Goal: Task Accomplishment & Management: Use online tool/utility

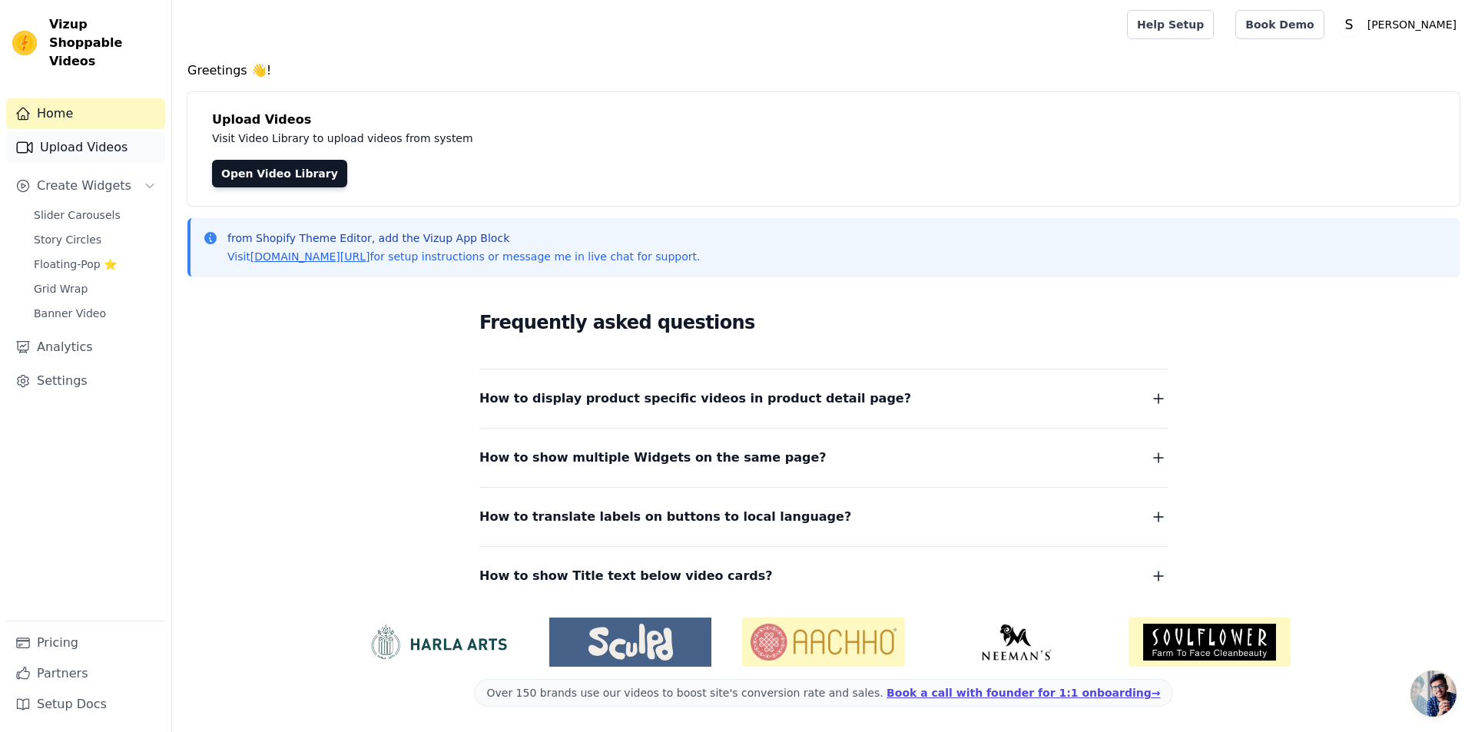
click at [103, 134] on link "Upload Videos" at bounding box center [85, 147] width 159 height 31
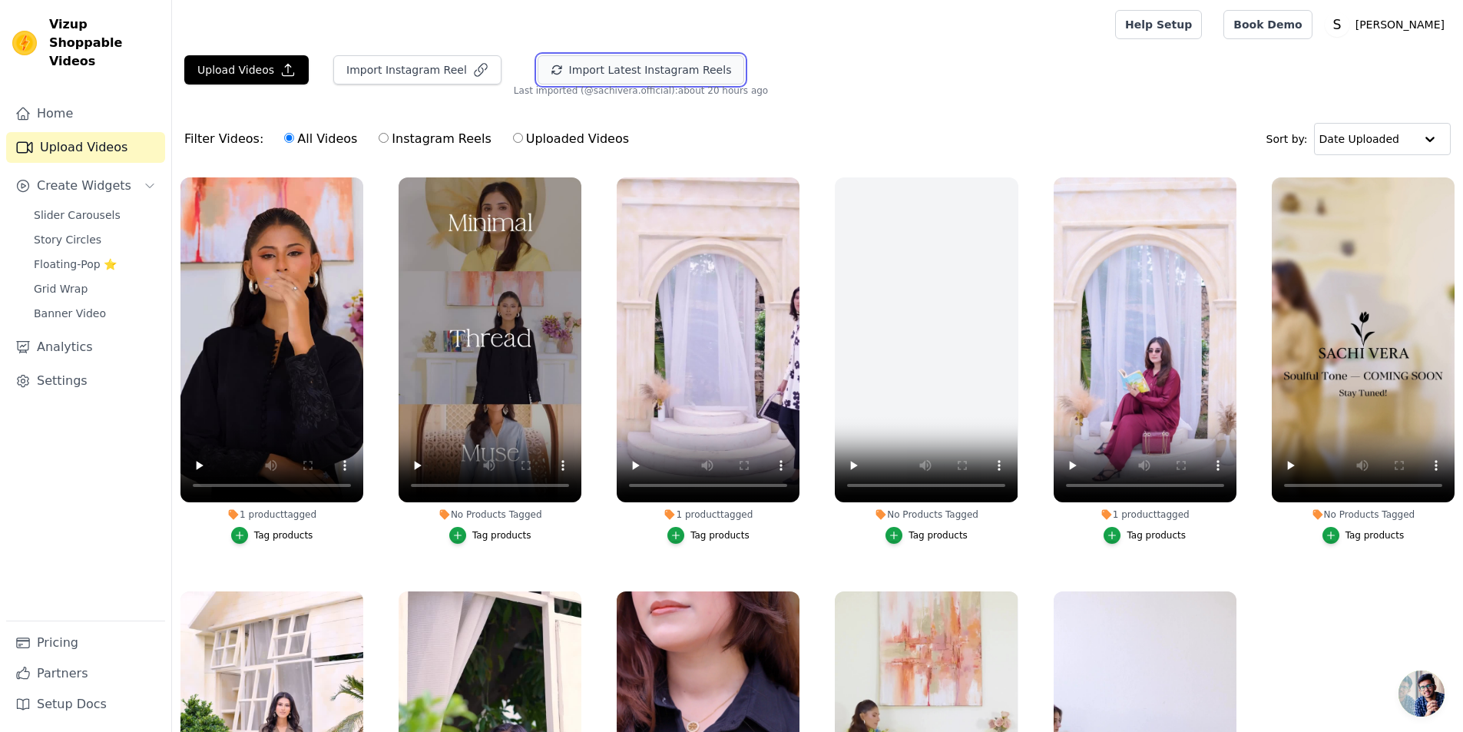
click at [618, 72] on button "Import Latest Instagram Reels" at bounding box center [641, 69] width 207 height 29
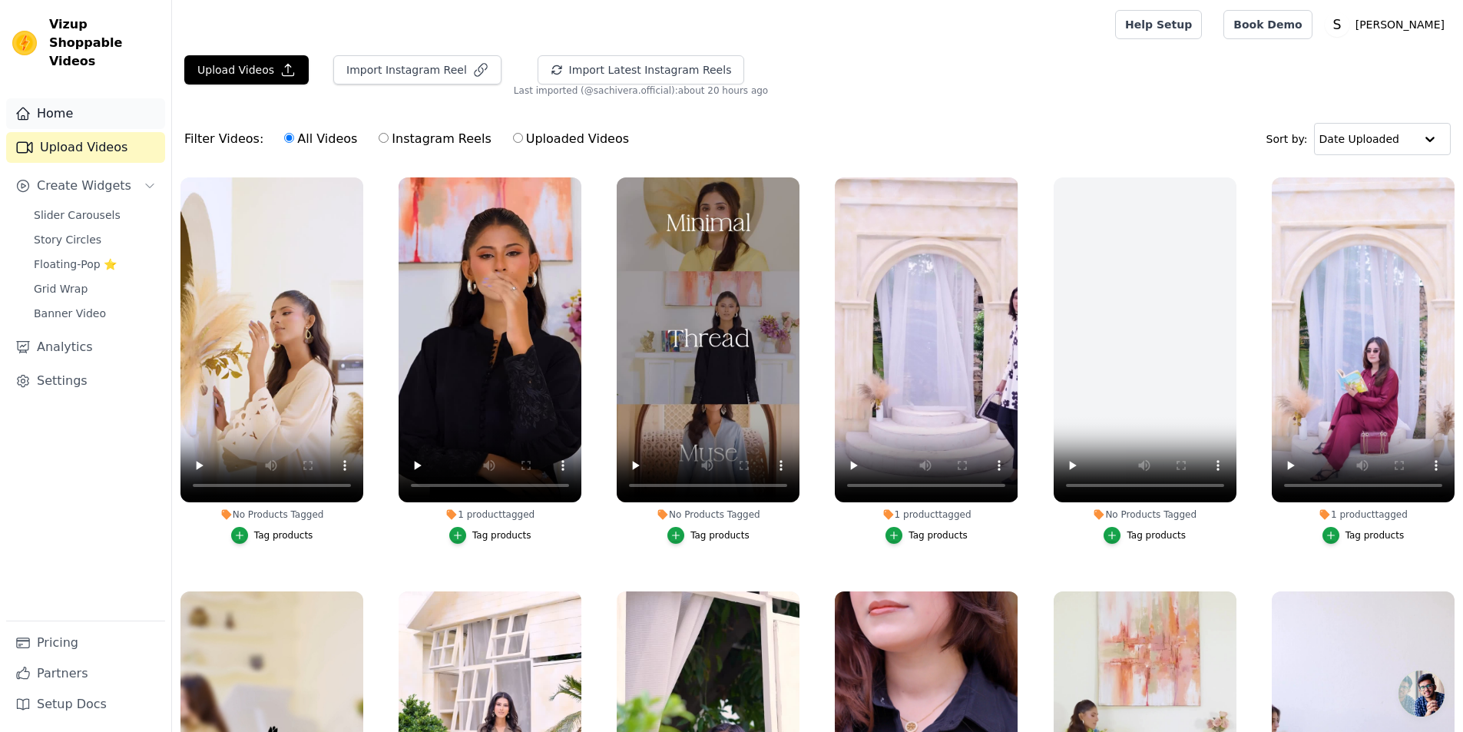
click at [88, 98] on link "Home" at bounding box center [85, 113] width 159 height 31
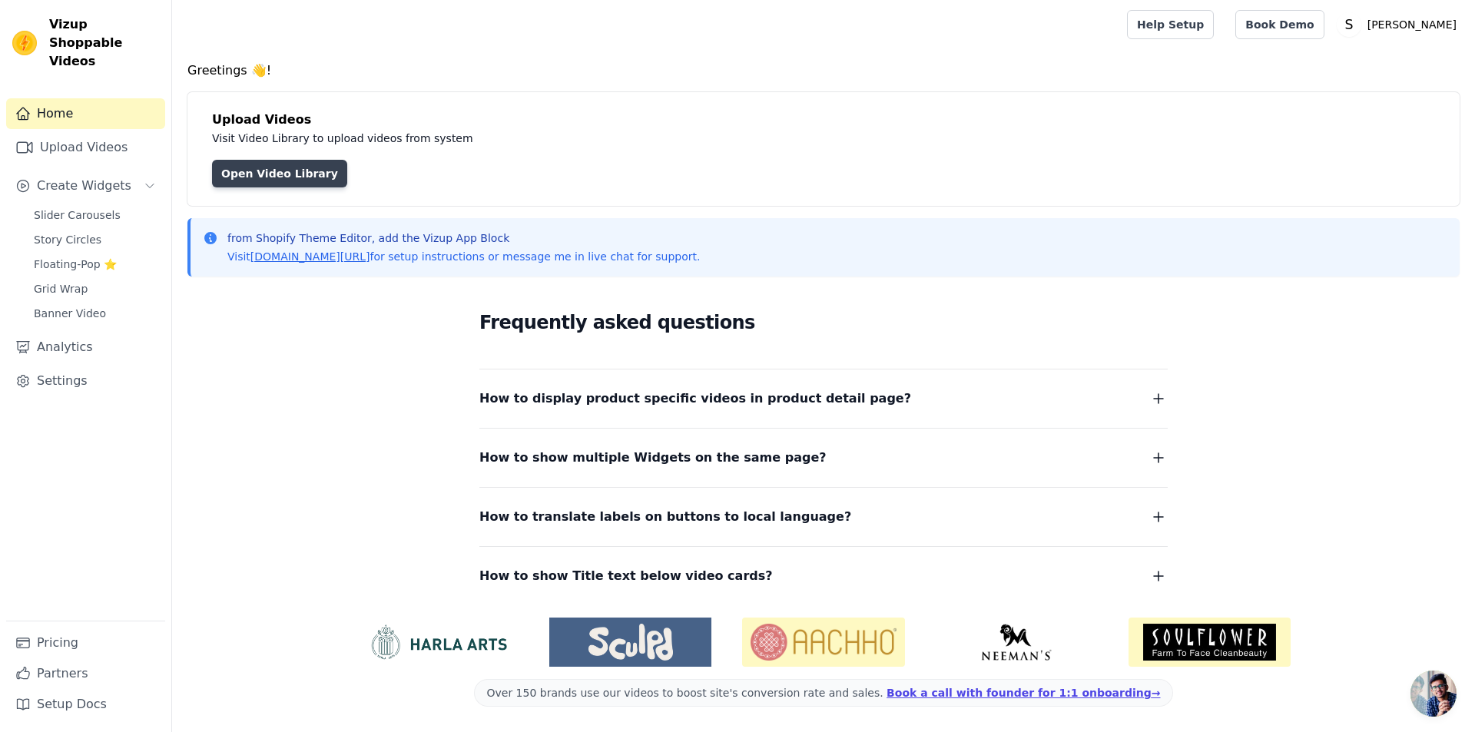
click at [306, 172] on link "Open Video Library" at bounding box center [279, 174] width 135 height 28
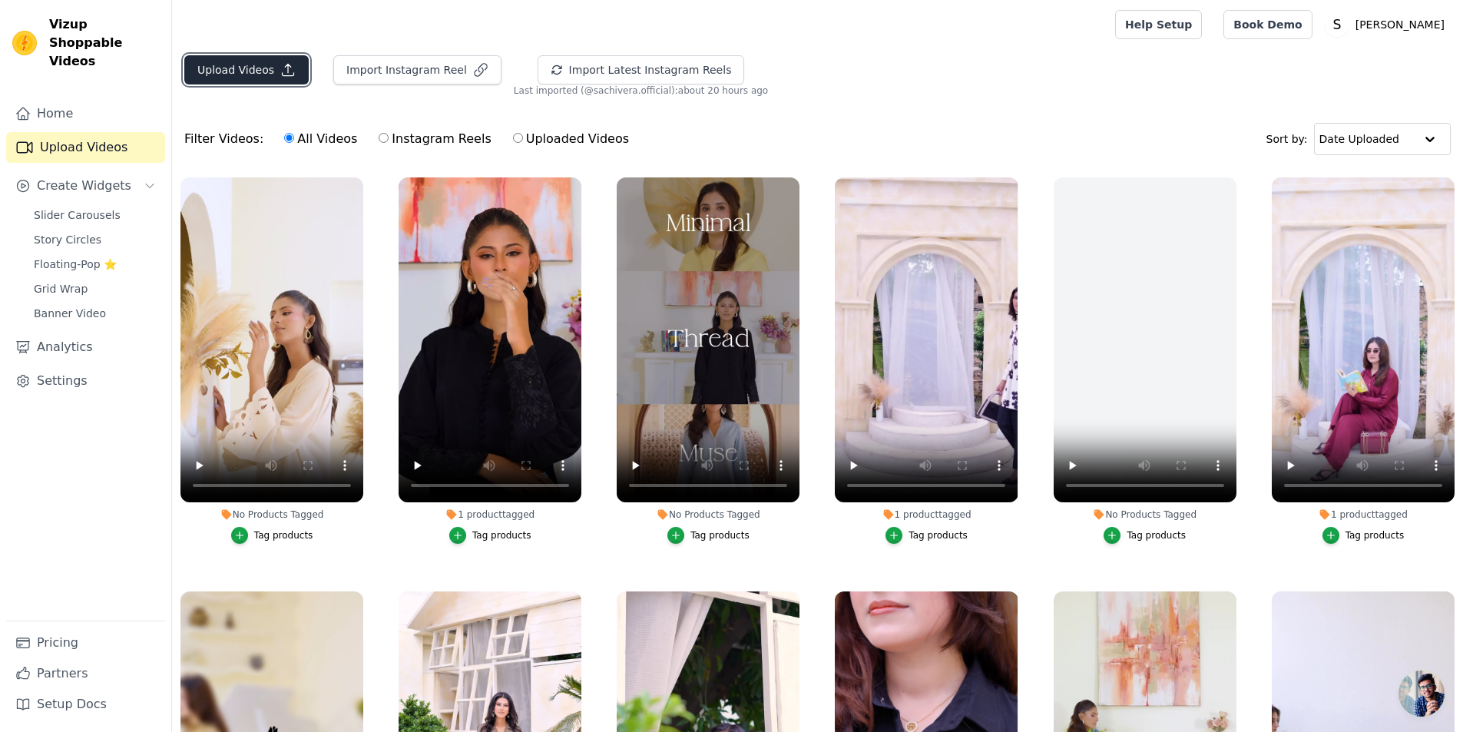
click at [280, 69] on icon "button" at bounding box center [287, 69] width 15 height 15
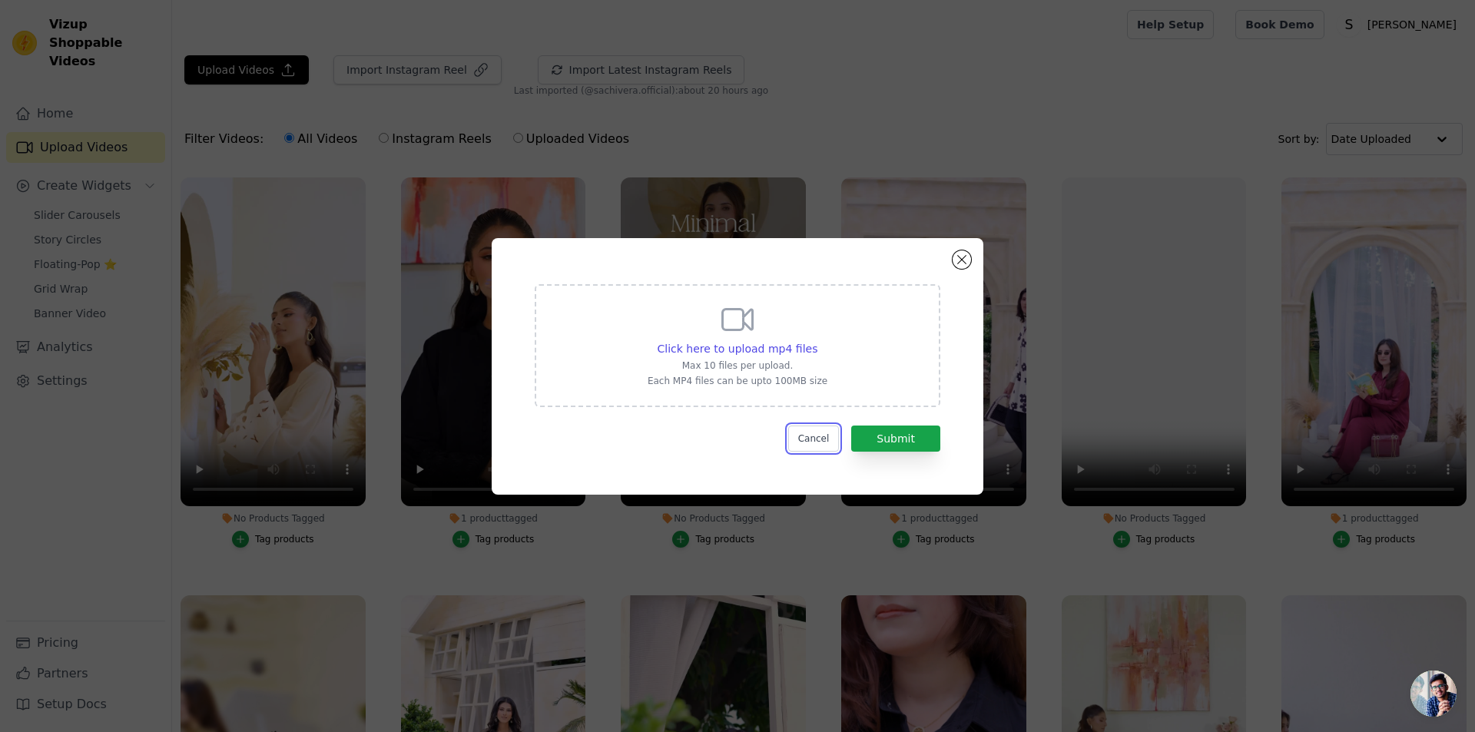
click at [813, 436] on button "Cancel" at bounding box center [813, 438] width 51 height 26
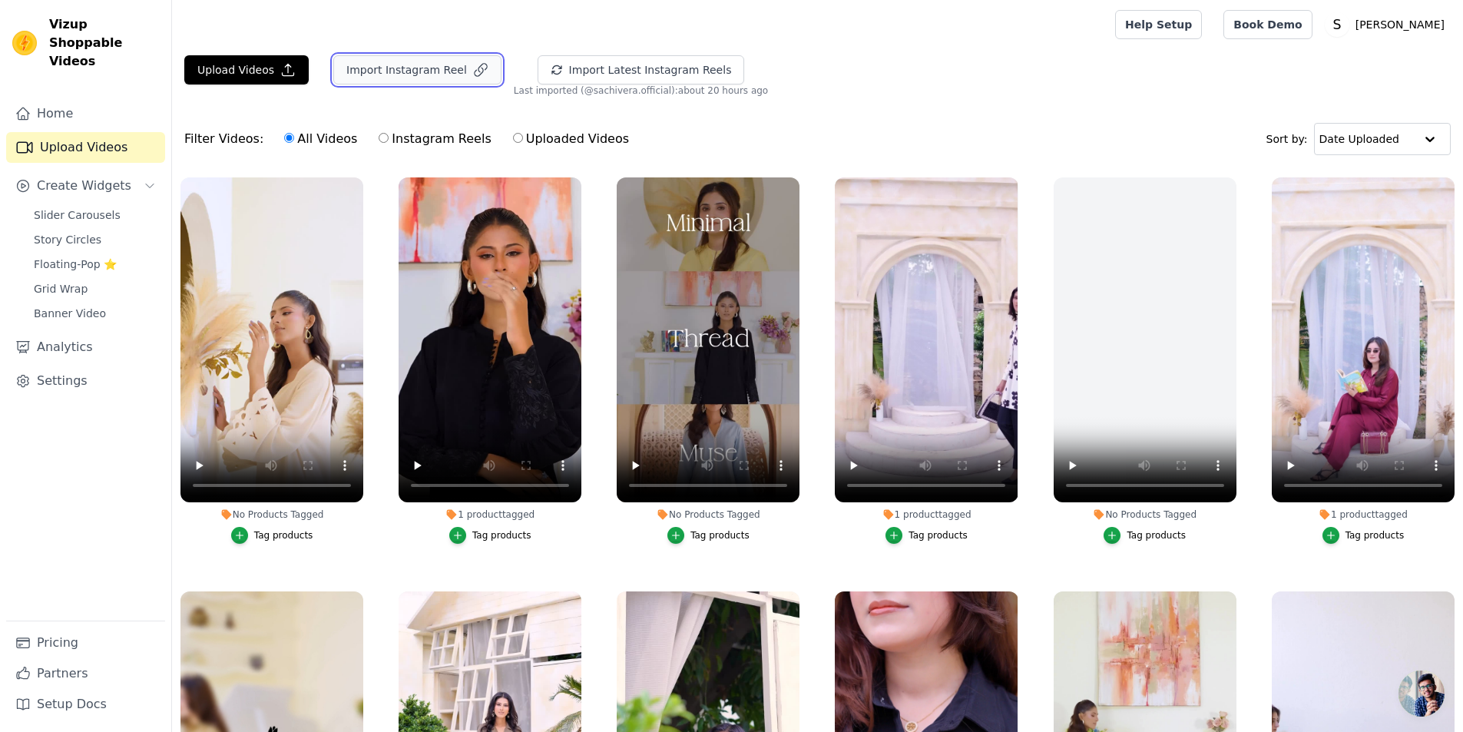
click at [473, 70] on icon "button" at bounding box center [480, 69] width 15 height 15
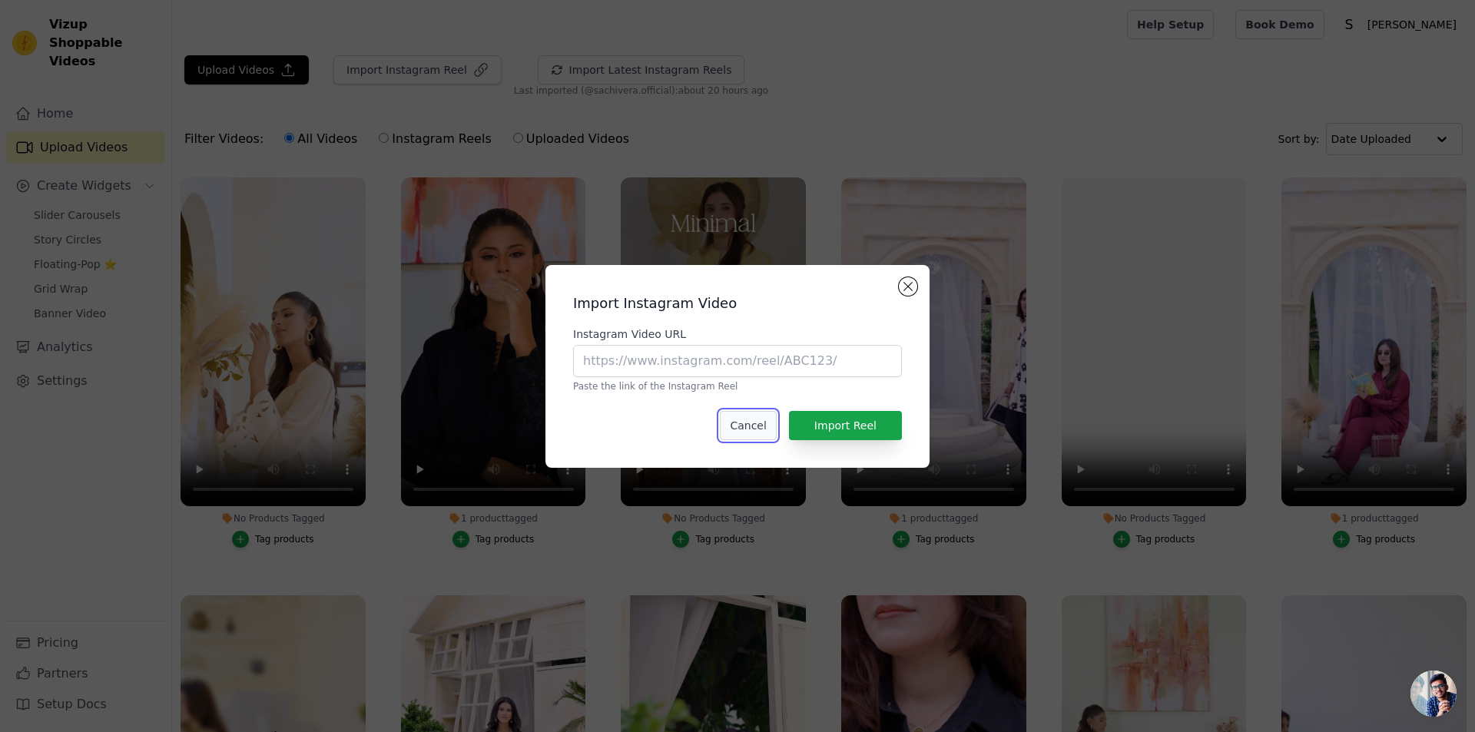
click at [734, 424] on button "Cancel" at bounding box center [748, 425] width 56 height 29
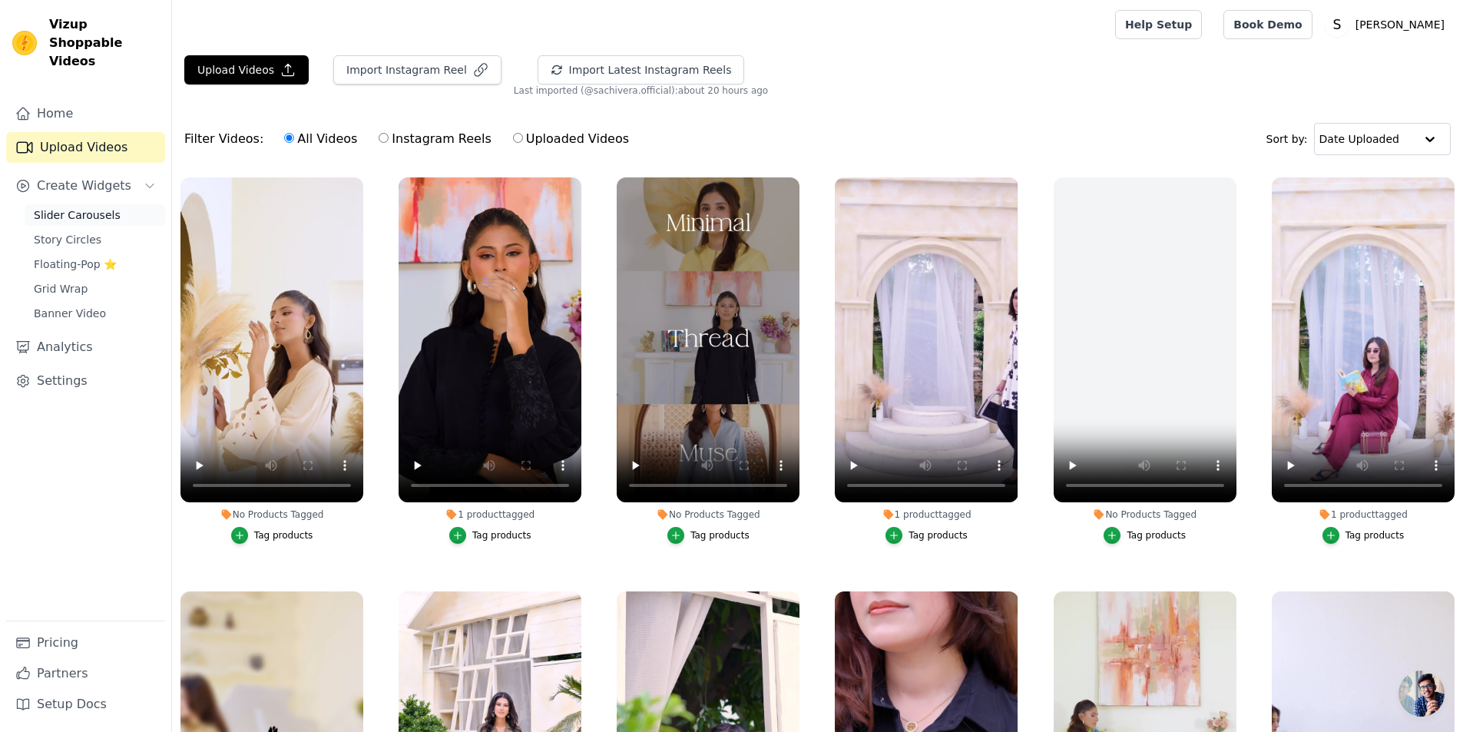
click at [108, 207] on span "Slider Carousels" at bounding box center [77, 214] width 87 height 15
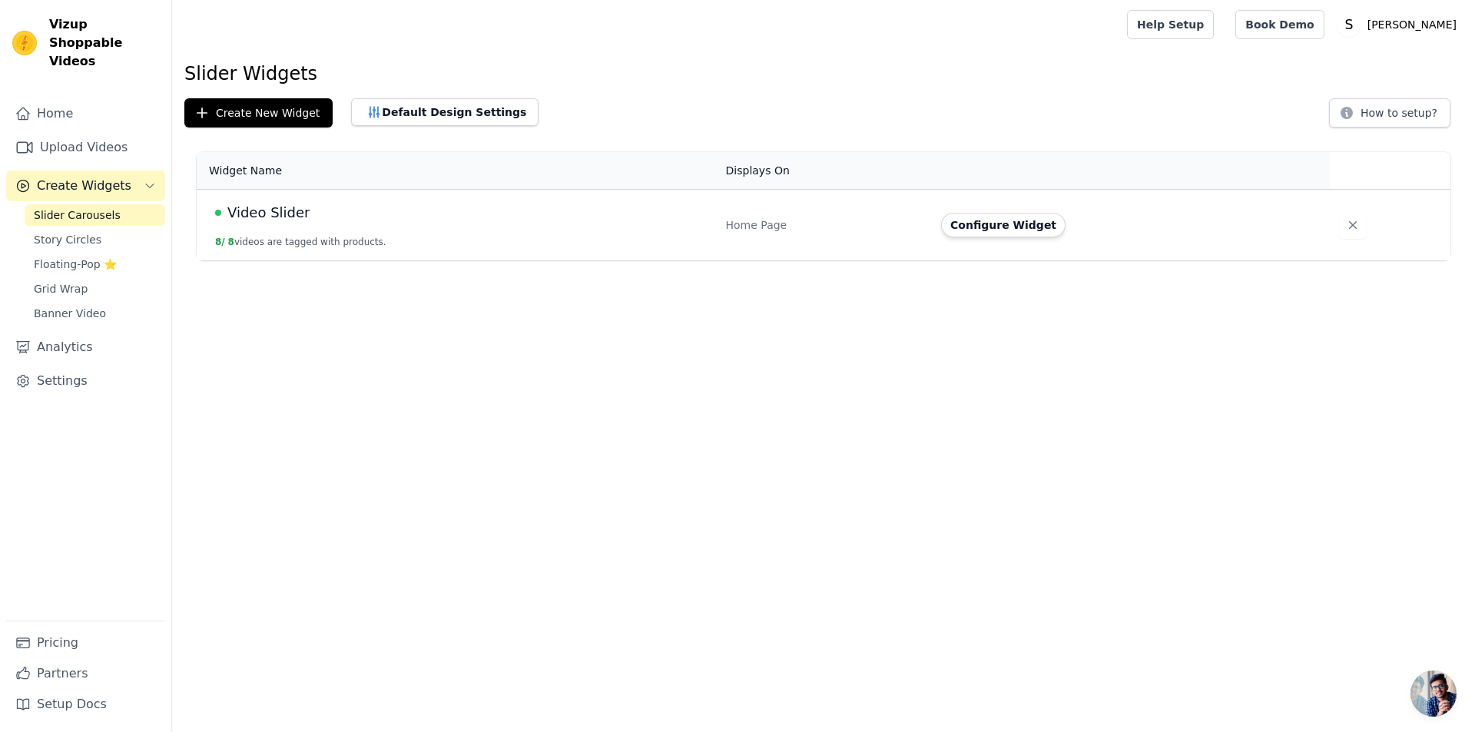
click at [993, 244] on td "Configure Widget" at bounding box center [1131, 225] width 398 height 71
click at [1011, 230] on button "Configure Widget" at bounding box center [1003, 225] width 124 height 25
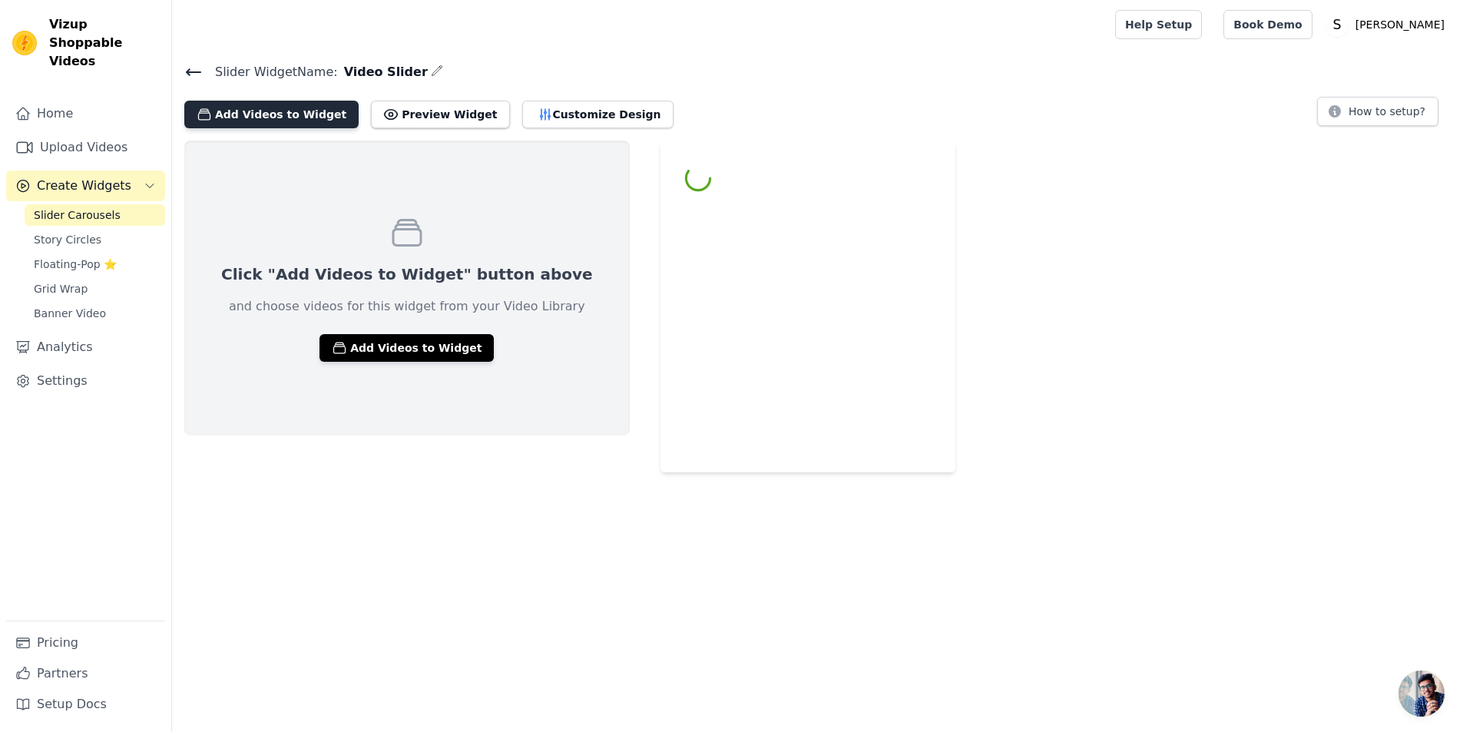
click at [287, 122] on button "Add Videos to Widget" at bounding box center [271, 115] width 174 height 28
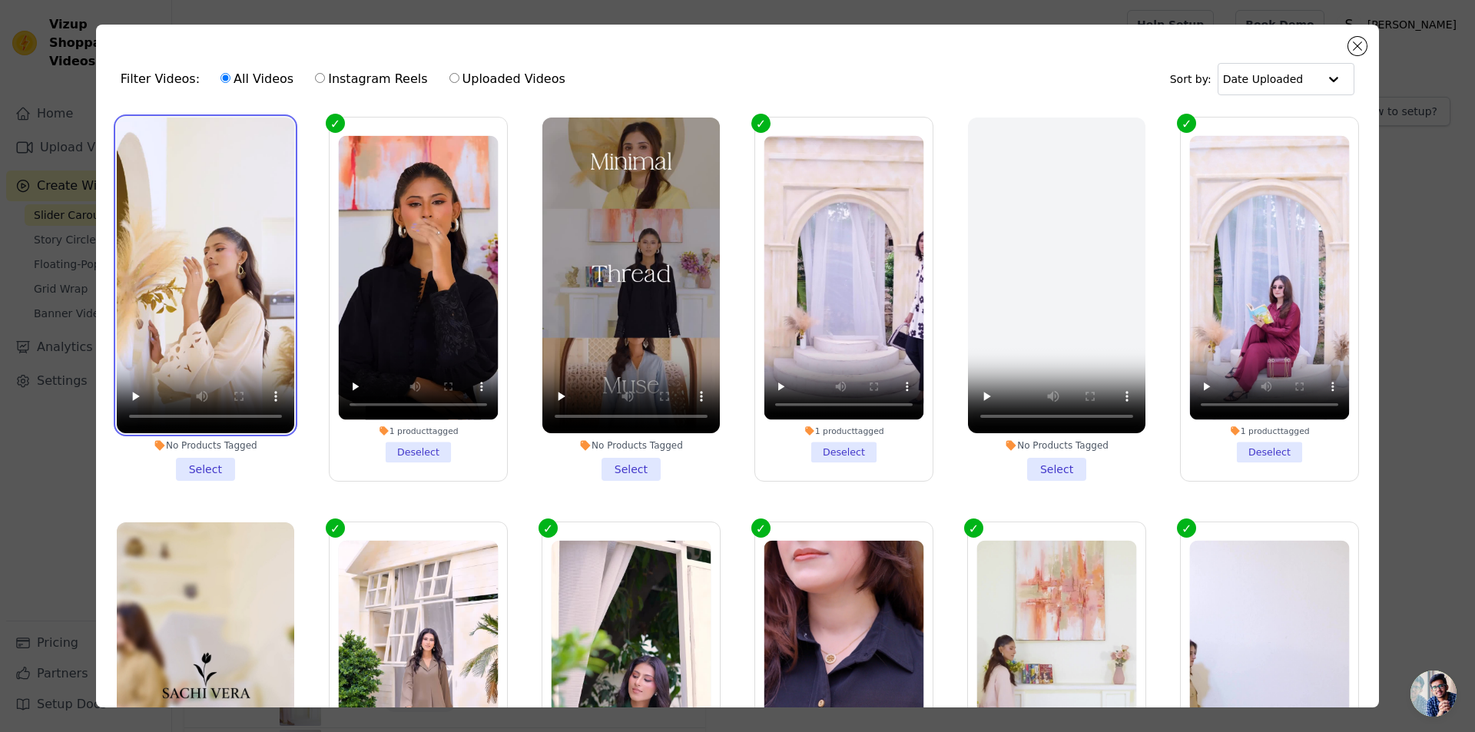
click at [237, 331] on video at bounding box center [205, 276] width 177 height 316
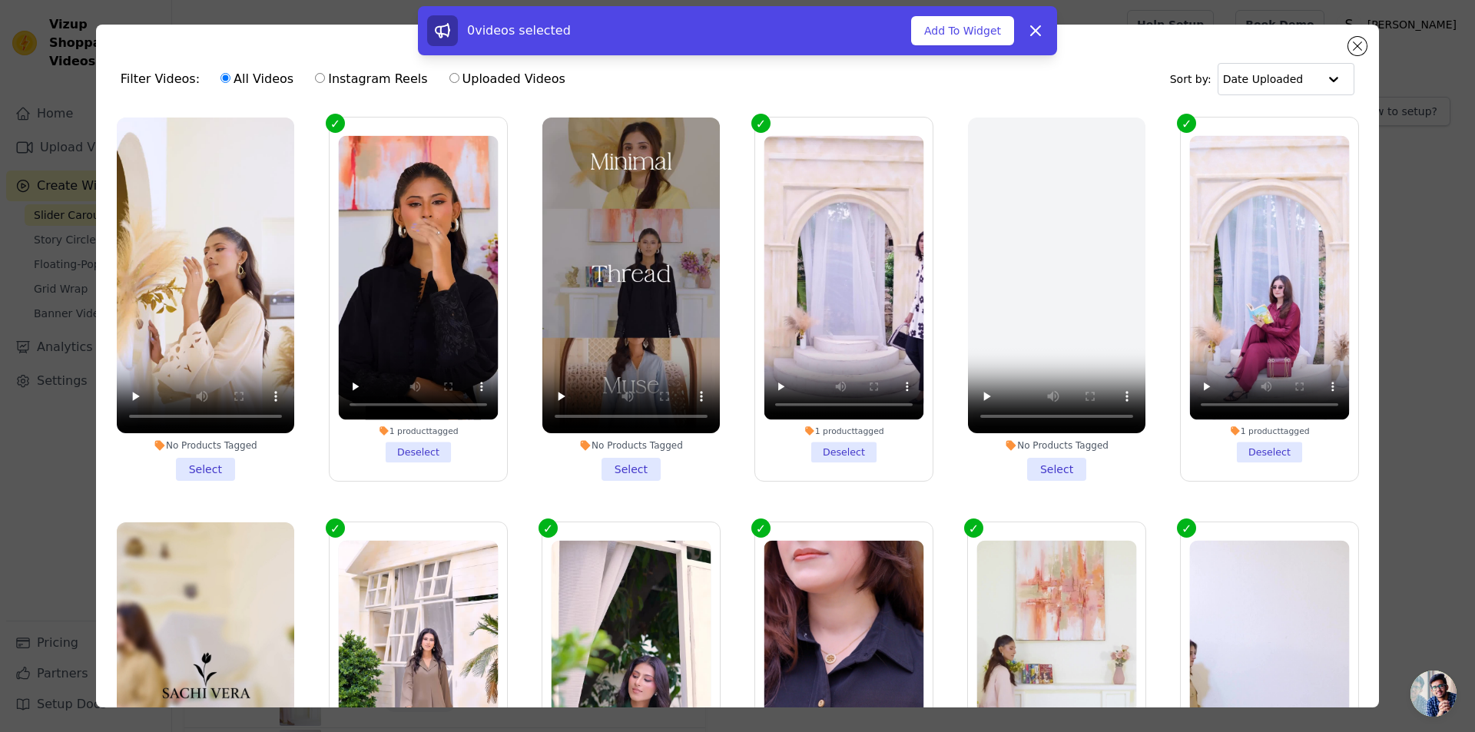
click at [218, 470] on li "No Products Tagged Select" at bounding box center [205, 299] width 177 height 363
click at [0, 0] on input "No Products Tagged Select" at bounding box center [0, 0] width 0 height 0
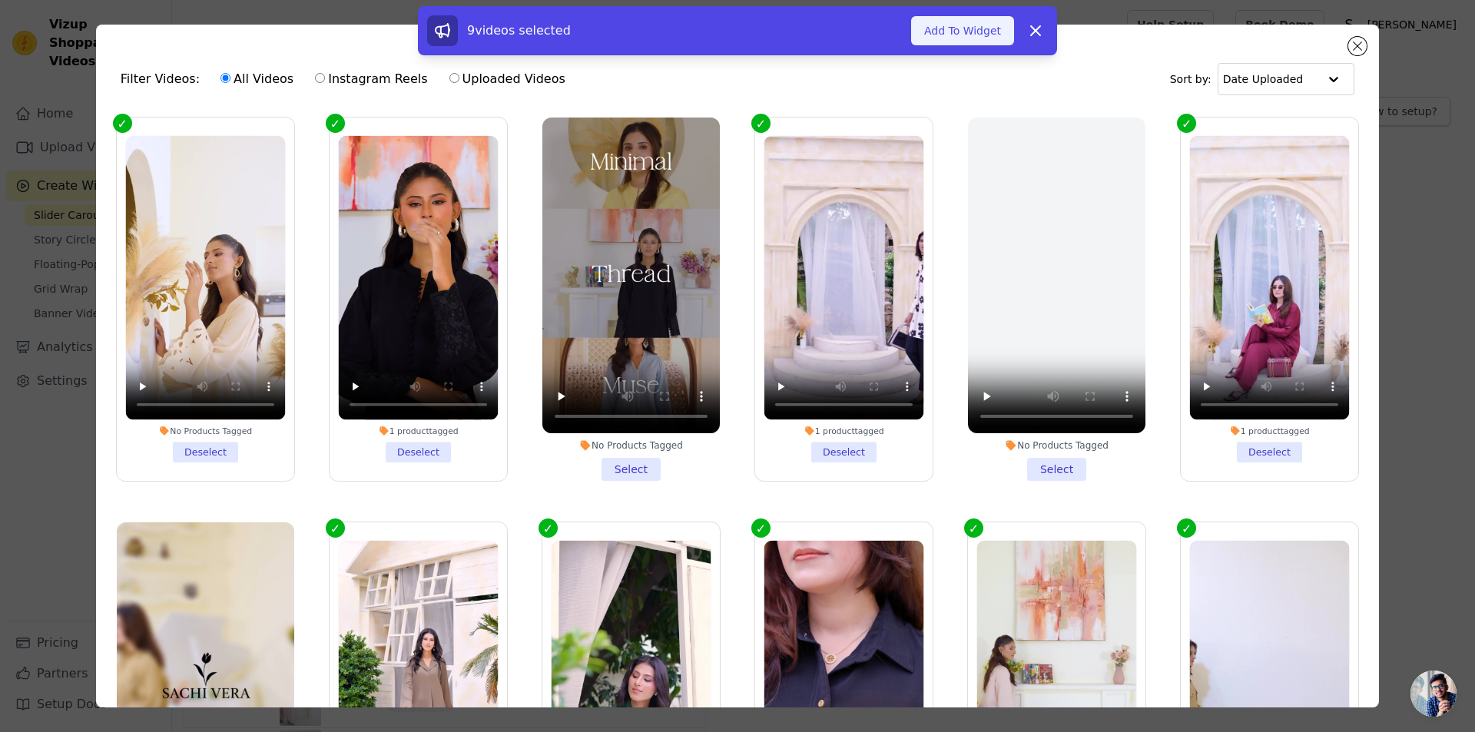
click at [982, 28] on button "Add To Widget" at bounding box center [962, 30] width 103 height 29
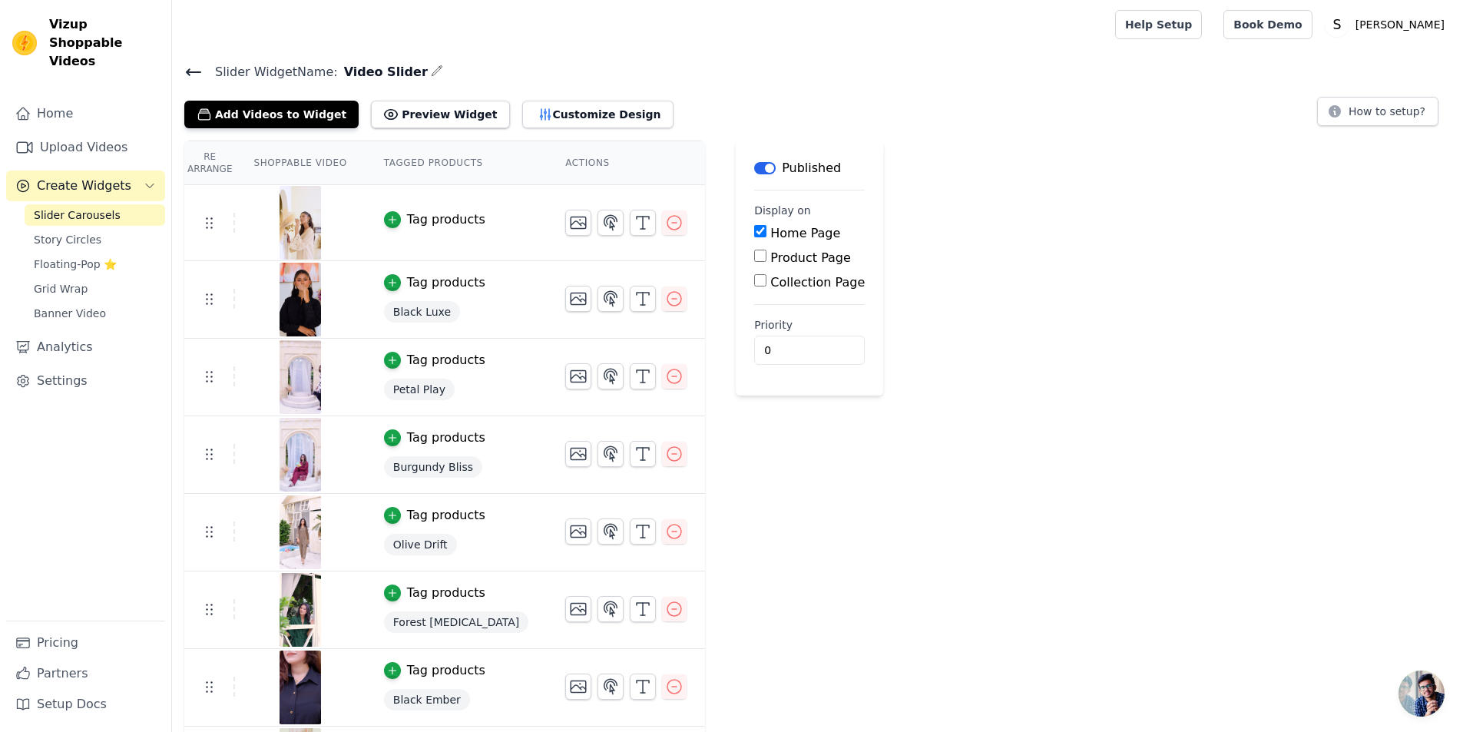
click at [462, 221] on div "Tag products" at bounding box center [446, 219] width 78 height 18
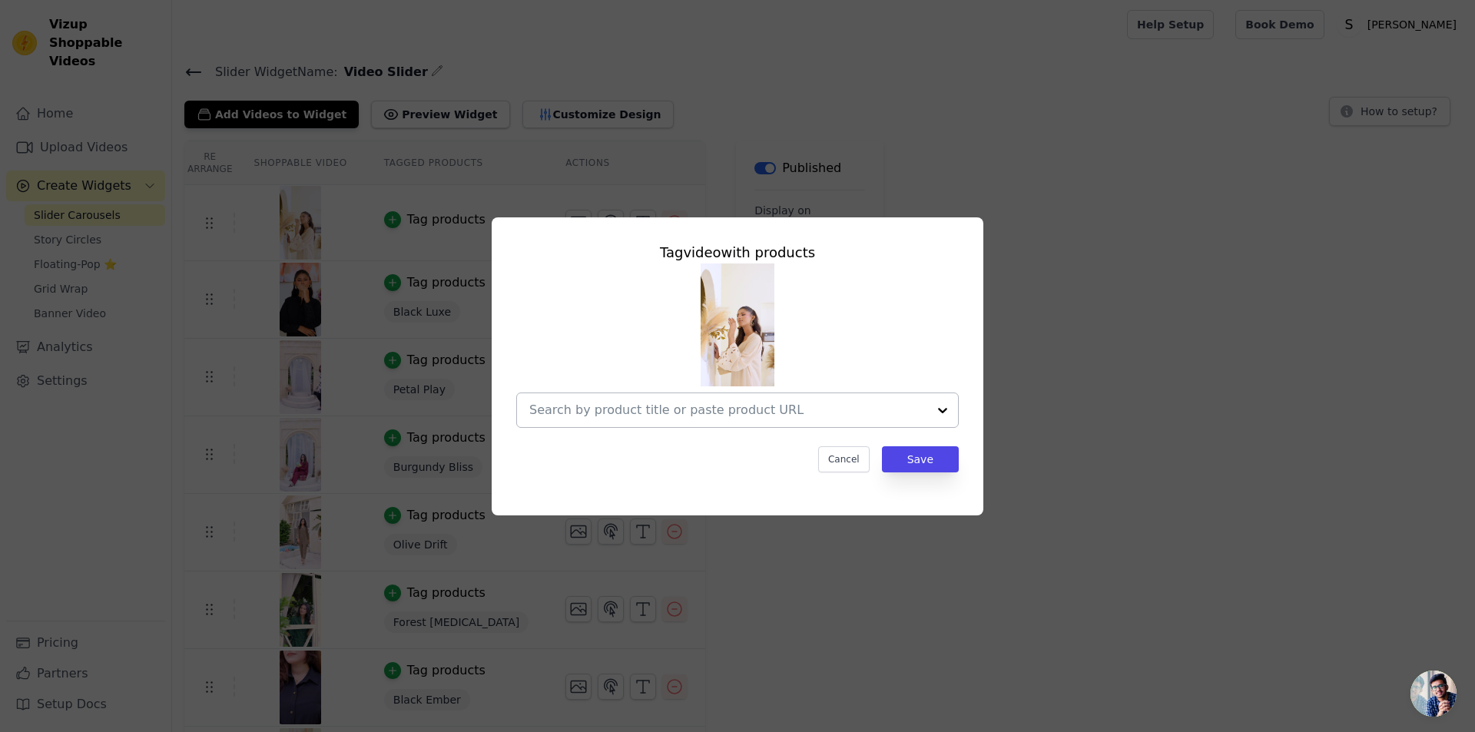
click at [717, 408] on input "text" at bounding box center [728, 410] width 398 height 18
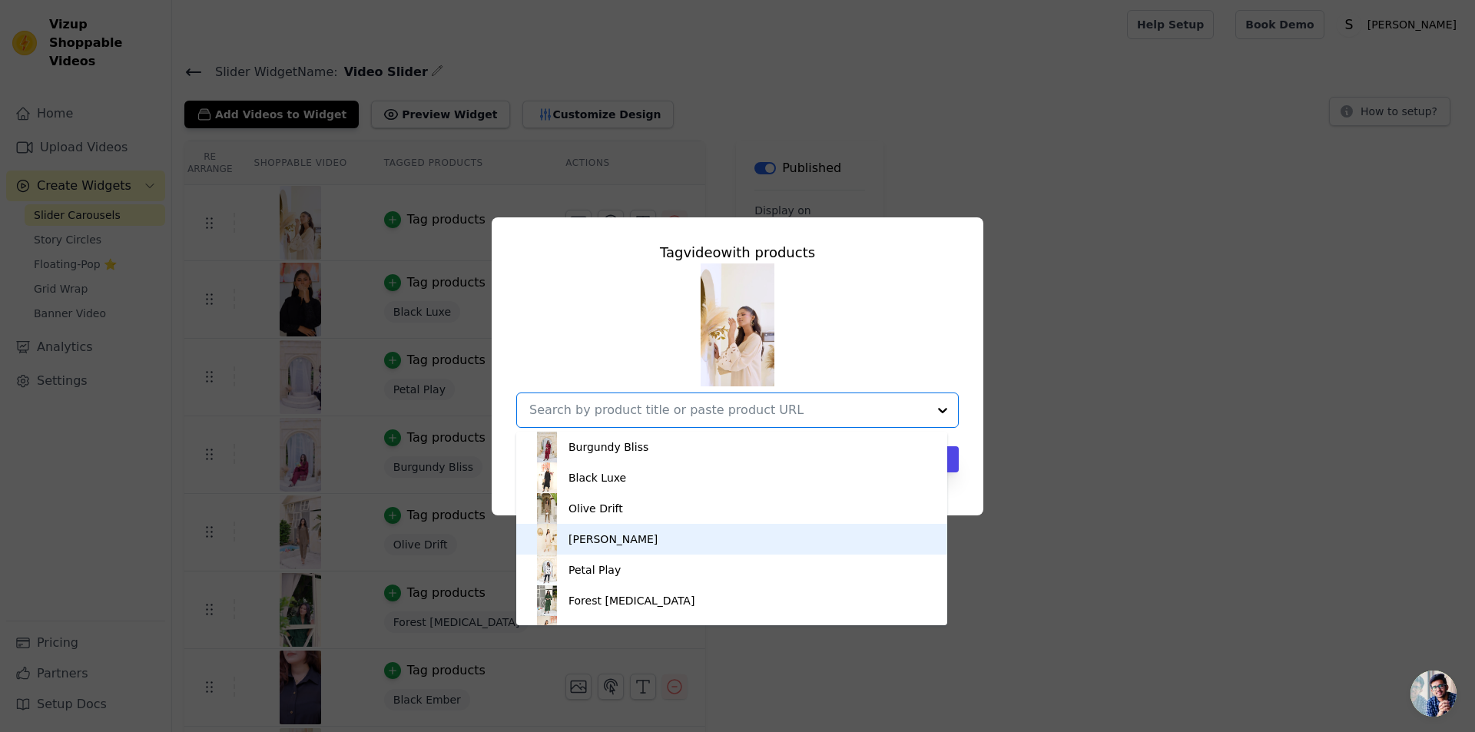
click at [666, 536] on div "Pearl Grace" at bounding box center [731, 539] width 400 height 31
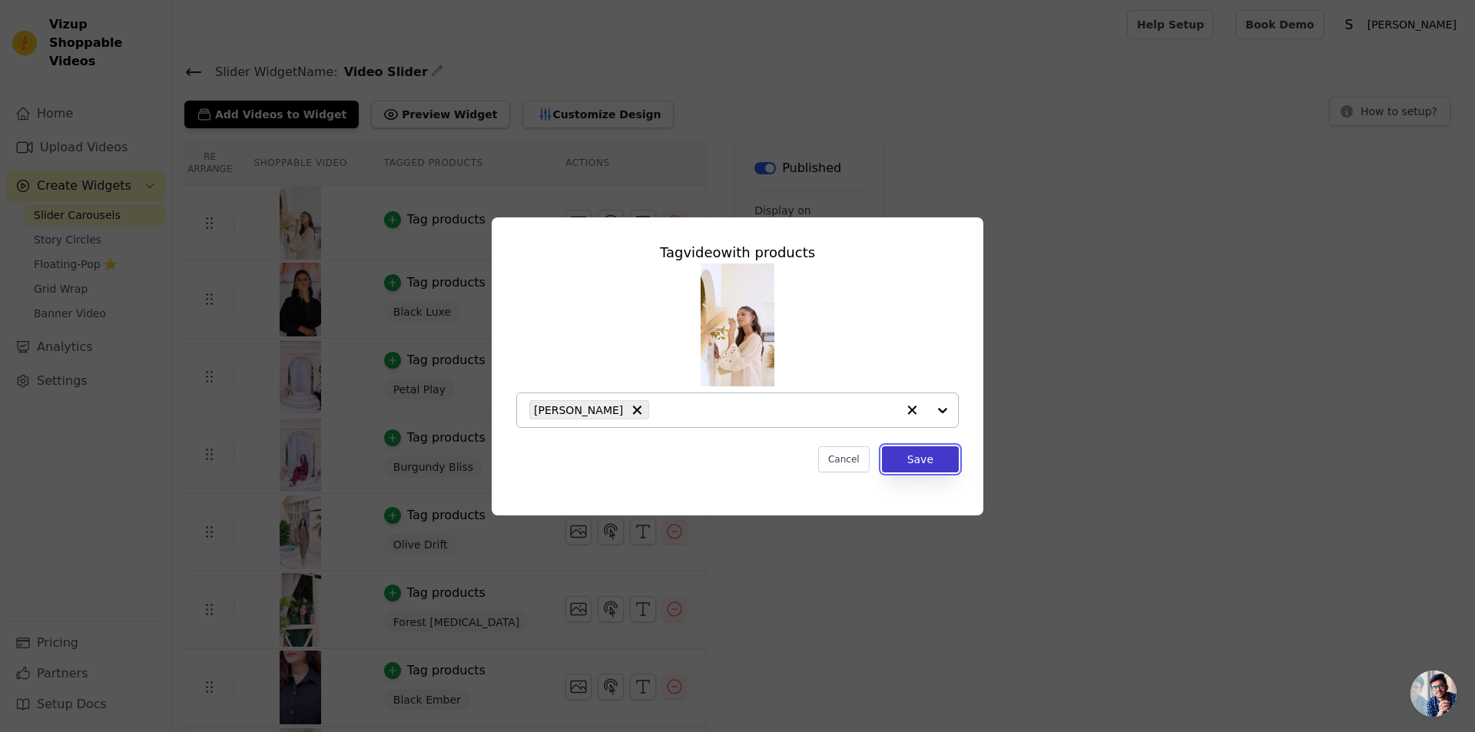
click at [900, 459] on button "Save" at bounding box center [920, 459] width 77 height 26
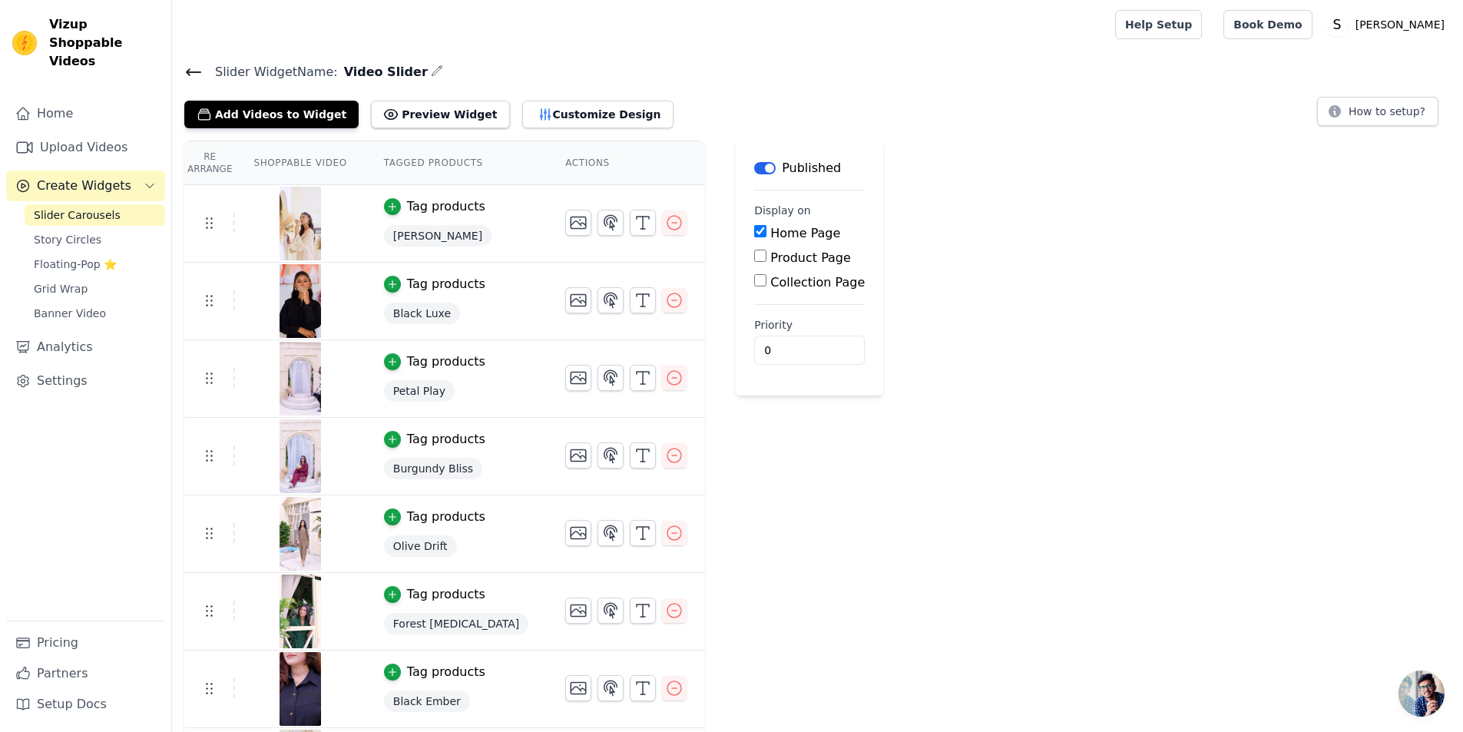
click at [1061, 180] on div "Re Arrange Shoppable Video Tagged Products Actions Tag products Pearl Grace Tag…" at bounding box center [817, 512] width 1291 height 743
click at [199, 74] on icon at bounding box center [193, 72] width 18 height 18
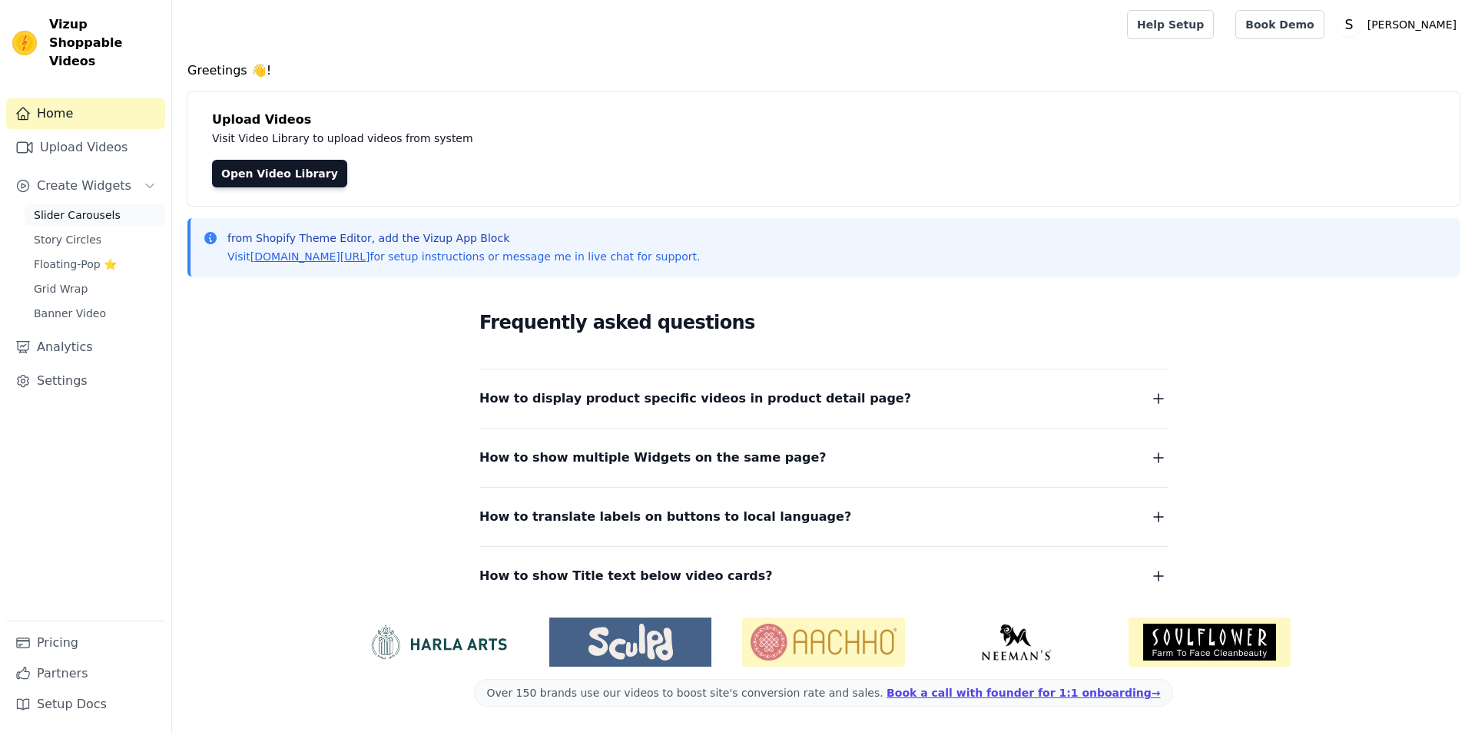
click at [102, 204] on link "Slider Carousels" at bounding box center [95, 215] width 141 height 22
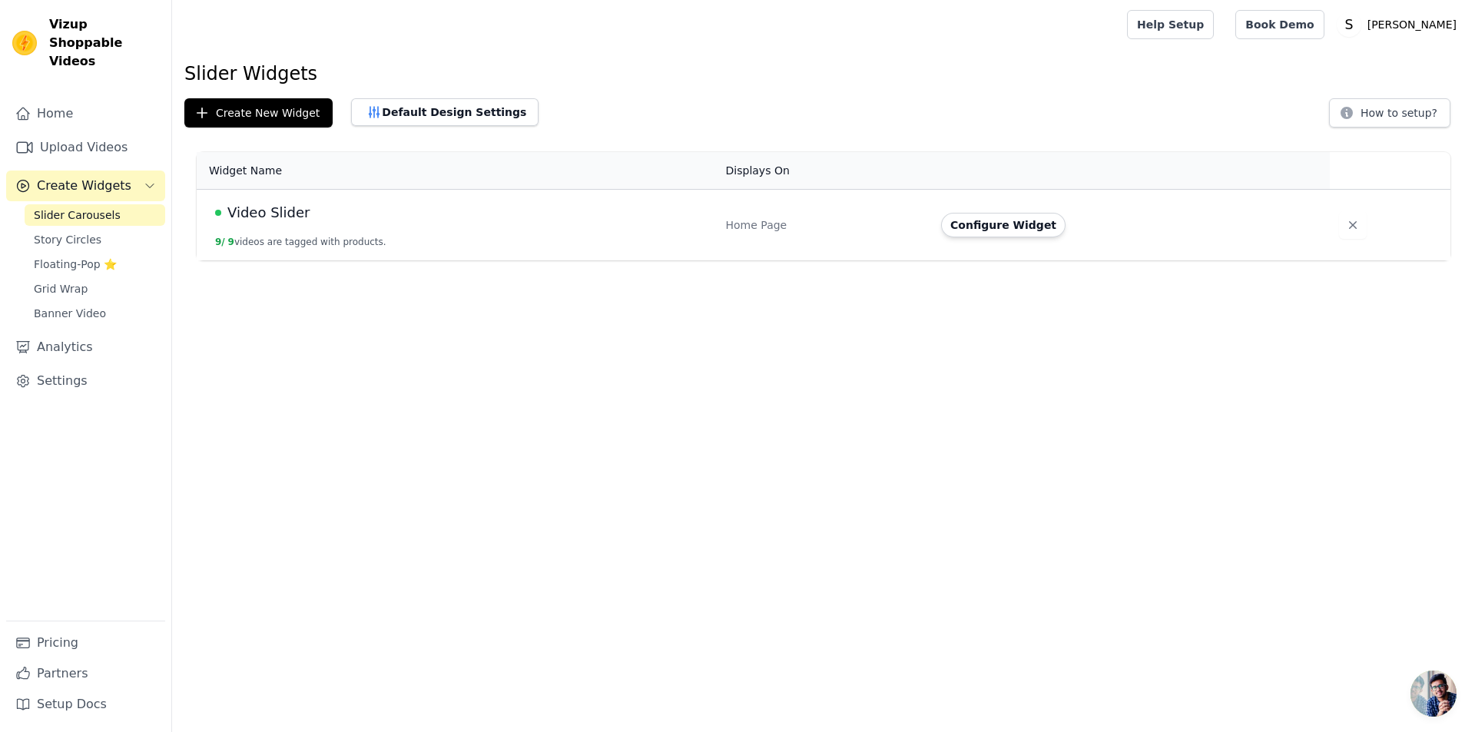
drag, startPoint x: 253, startPoint y: 203, endPoint x: 915, endPoint y: 254, distance: 664.0
click at [253, 203] on span "Video Slider" at bounding box center [268, 213] width 82 height 22
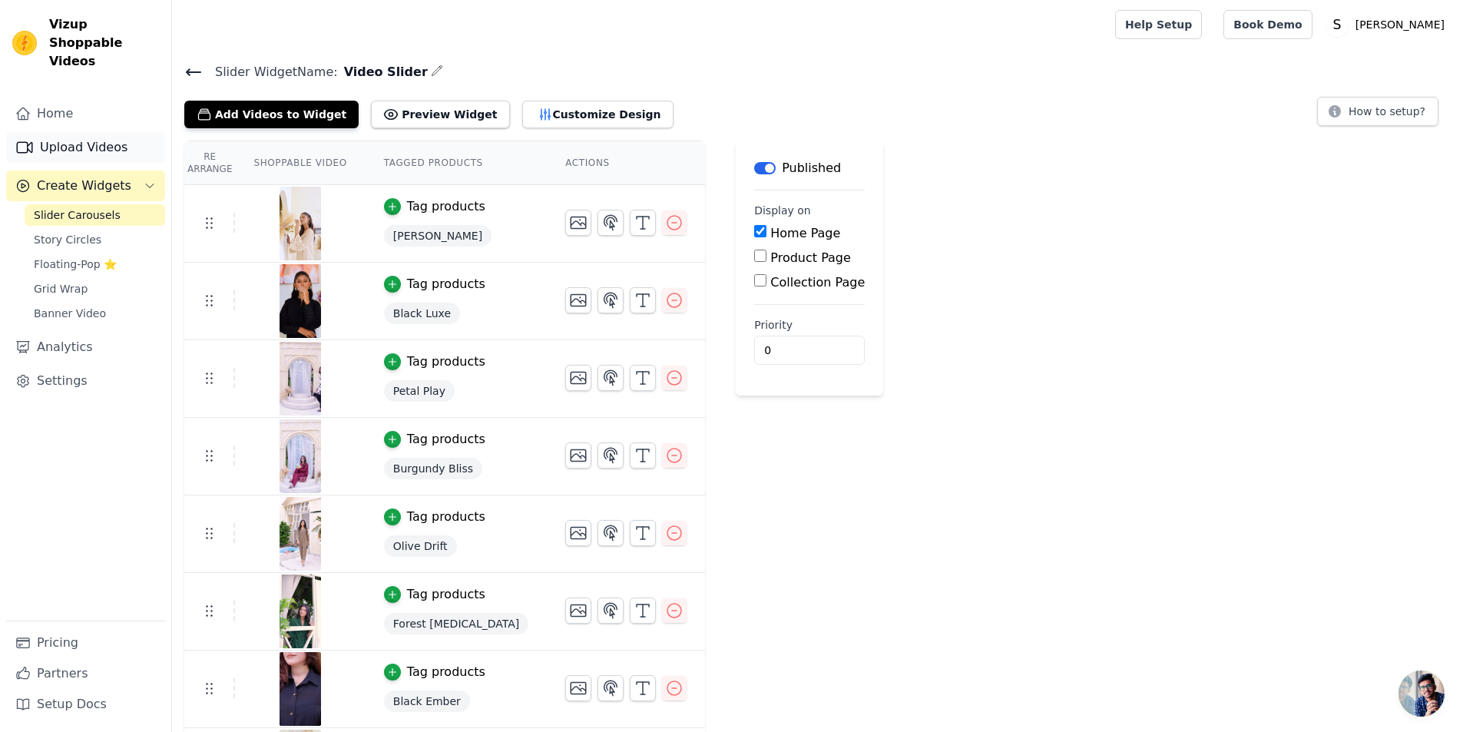
click at [101, 134] on link "Upload Videos" at bounding box center [85, 147] width 159 height 31
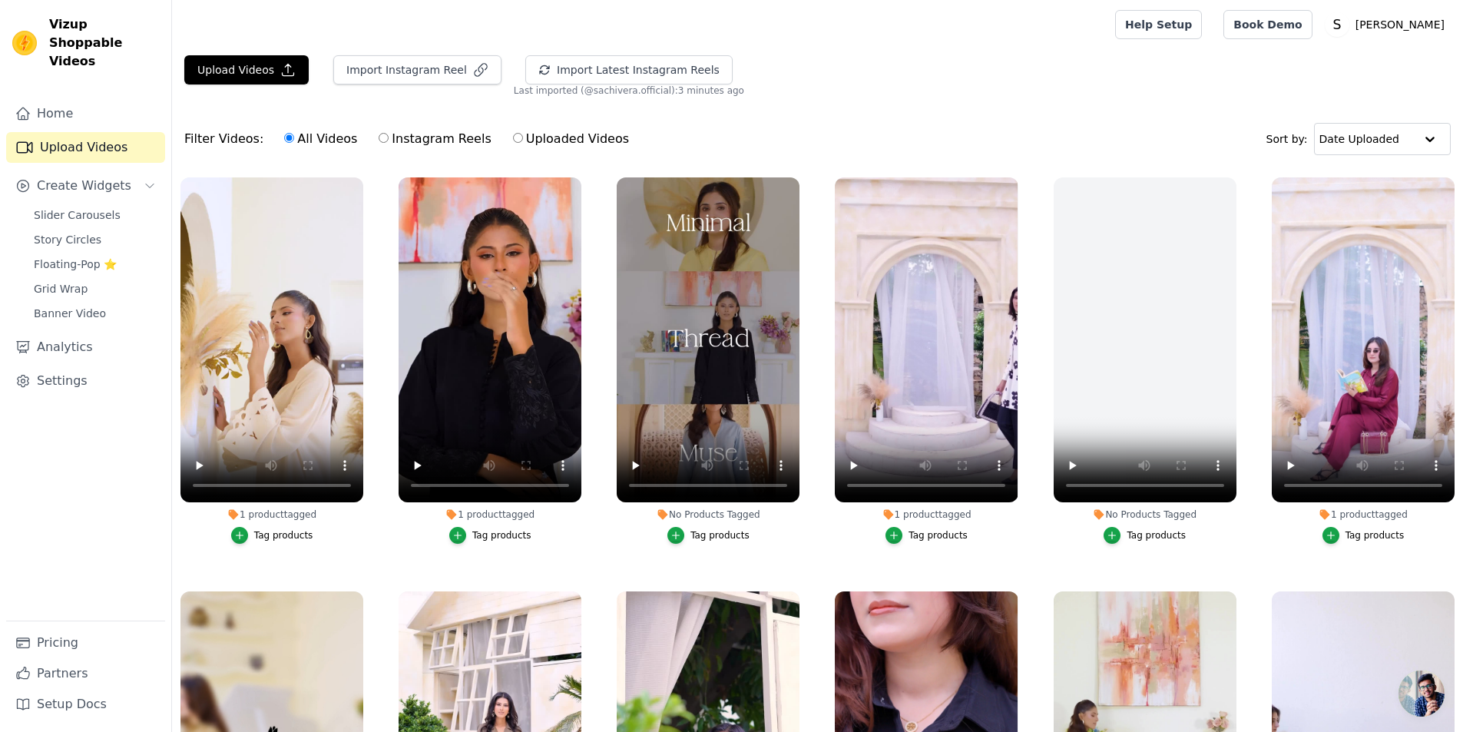
click at [697, 154] on div "Filter Videos: All Videos Instagram Reels Uploaded Videos Sort by: Date Uploaded" at bounding box center [817, 139] width 1291 height 60
click at [280, 388] on video at bounding box center [271, 339] width 183 height 325
click at [119, 177] on button "Create Widgets" at bounding box center [85, 186] width 159 height 31
click at [120, 209] on link "Analytics" at bounding box center [85, 224] width 159 height 31
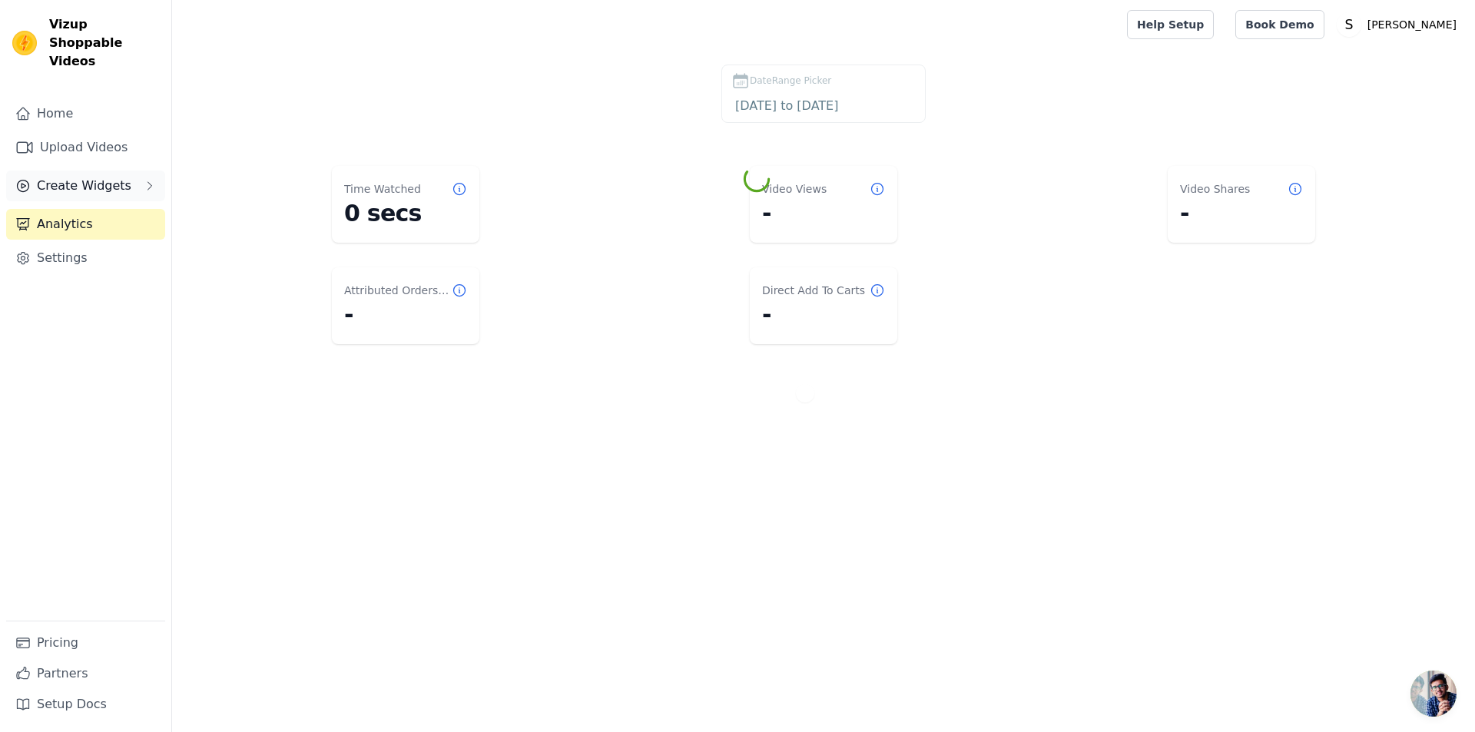
click at [122, 177] on button "Create Widgets" at bounding box center [85, 186] width 159 height 31
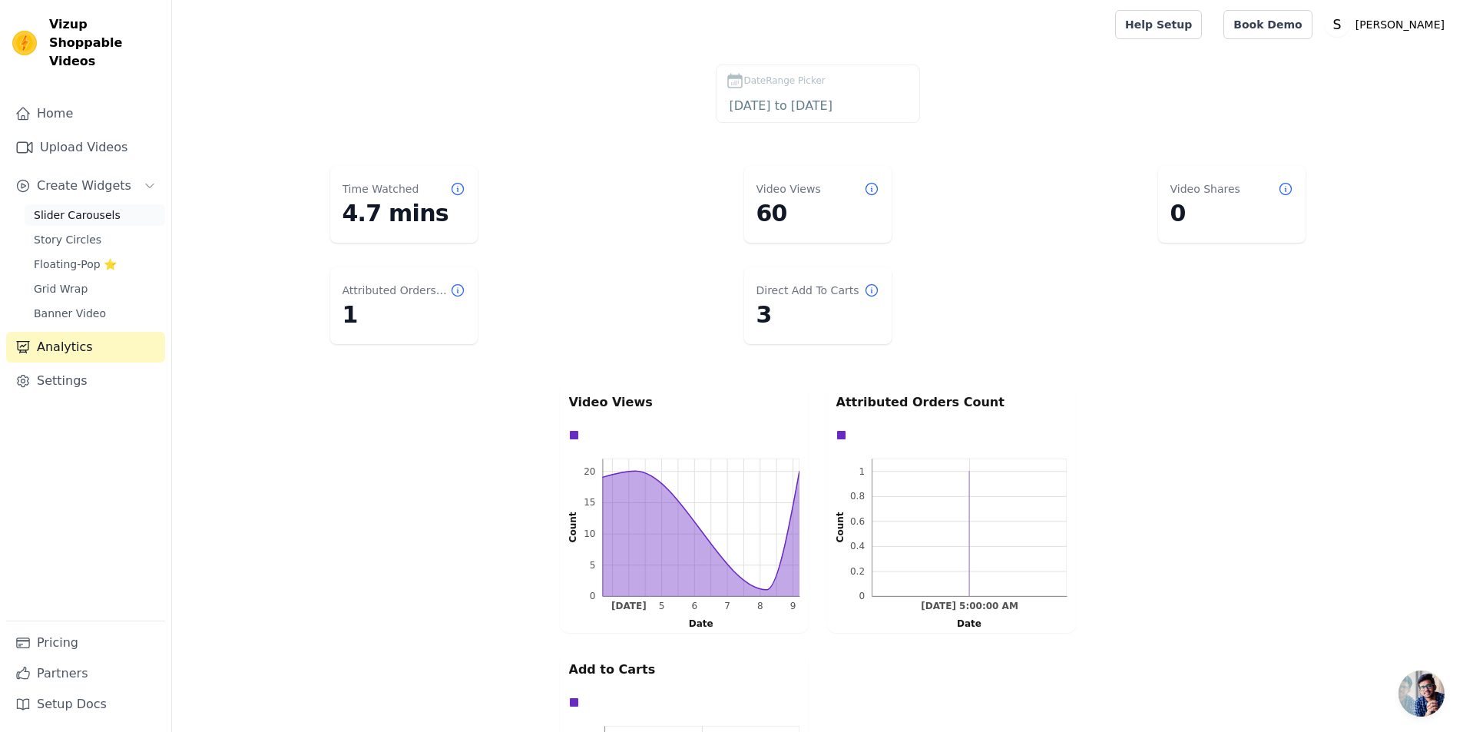
click at [114, 204] on link "Slider Carousels" at bounding box center [95, 215] width 141 height 22
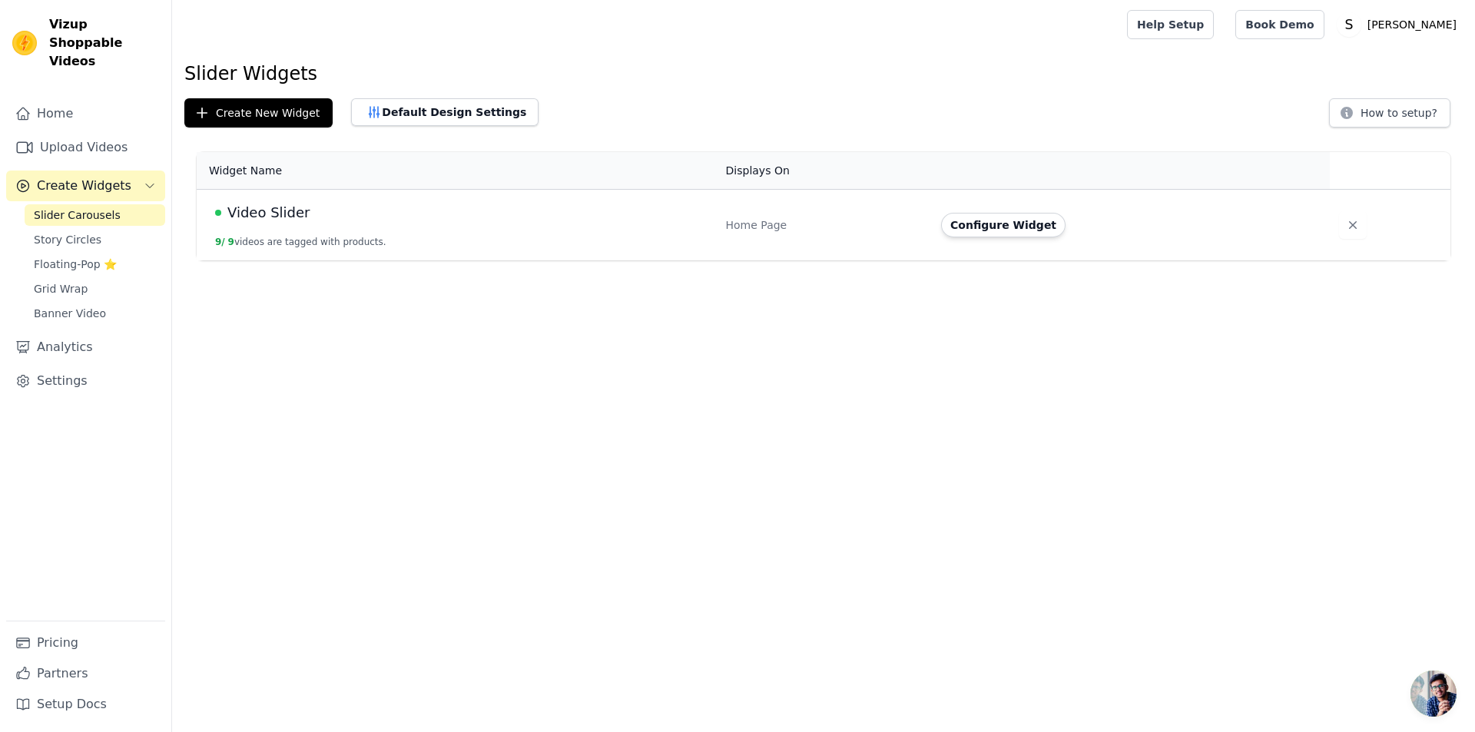
click at [508, 242] on td "Video Slider 9 / 9 videos are tagged with products." at bounding box center [457, 225] width 520 height 71
click at [989, 219] on button "Configure Widget" at bounding box center [1003, 225] width 124 height 25
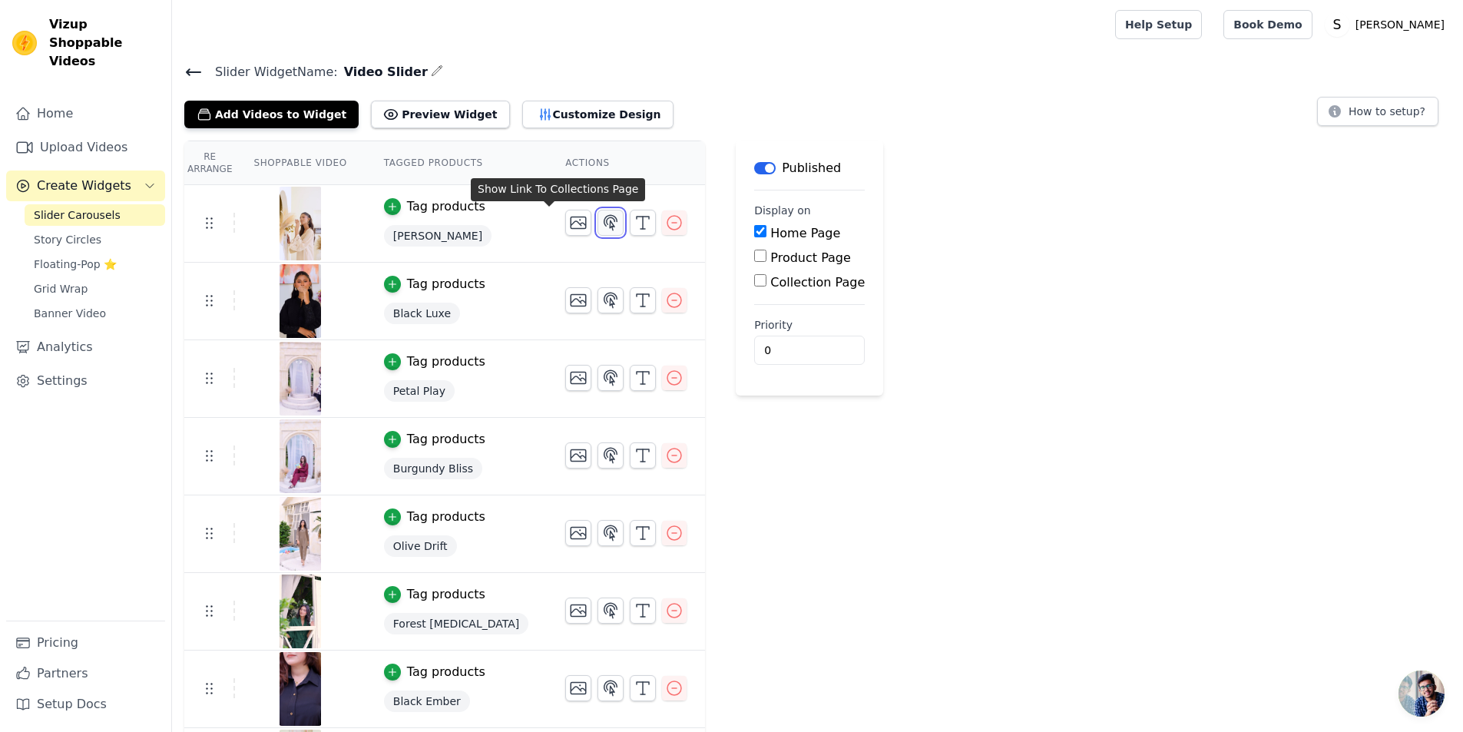
click at [604, 223] on icon "button" at bounding box center [610, 222] width 13 height 15
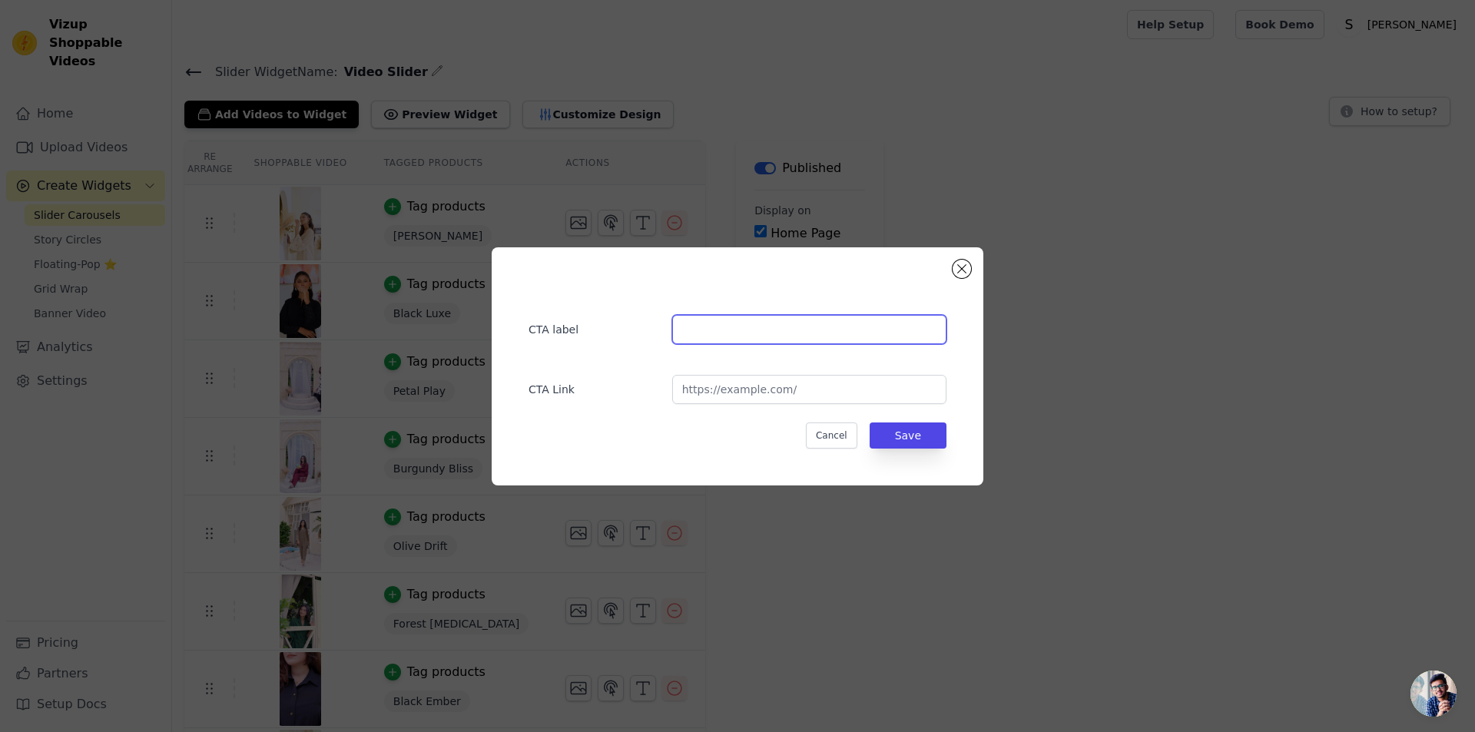
click at [720, 331] on input "text" at bounding box center [809, 329] width 274 height 29
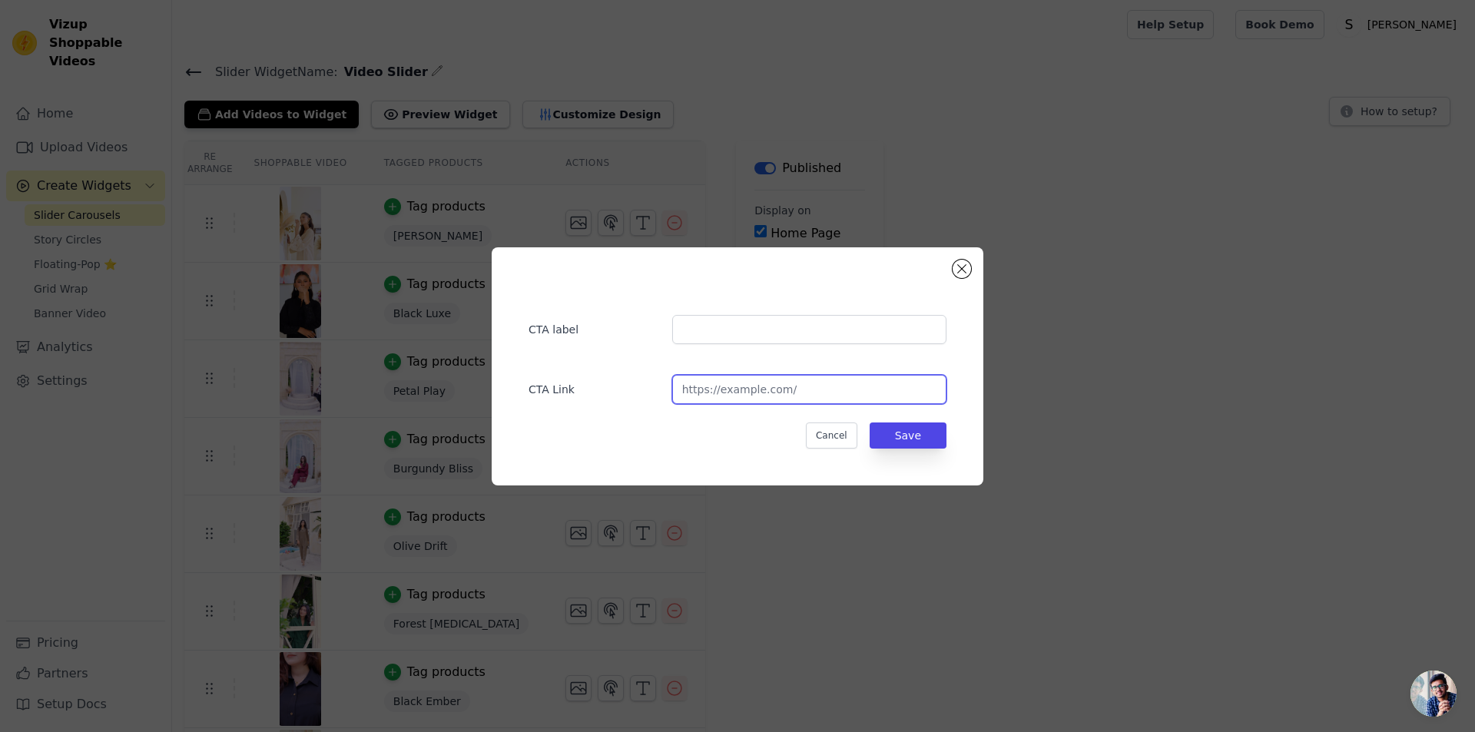
click at [770, 379] on input "url" at bounding box center [809, 389] width 274 height 29
click at [821, 432] on button "Cancel" at bounding box center [831, 435] width 51 height 26
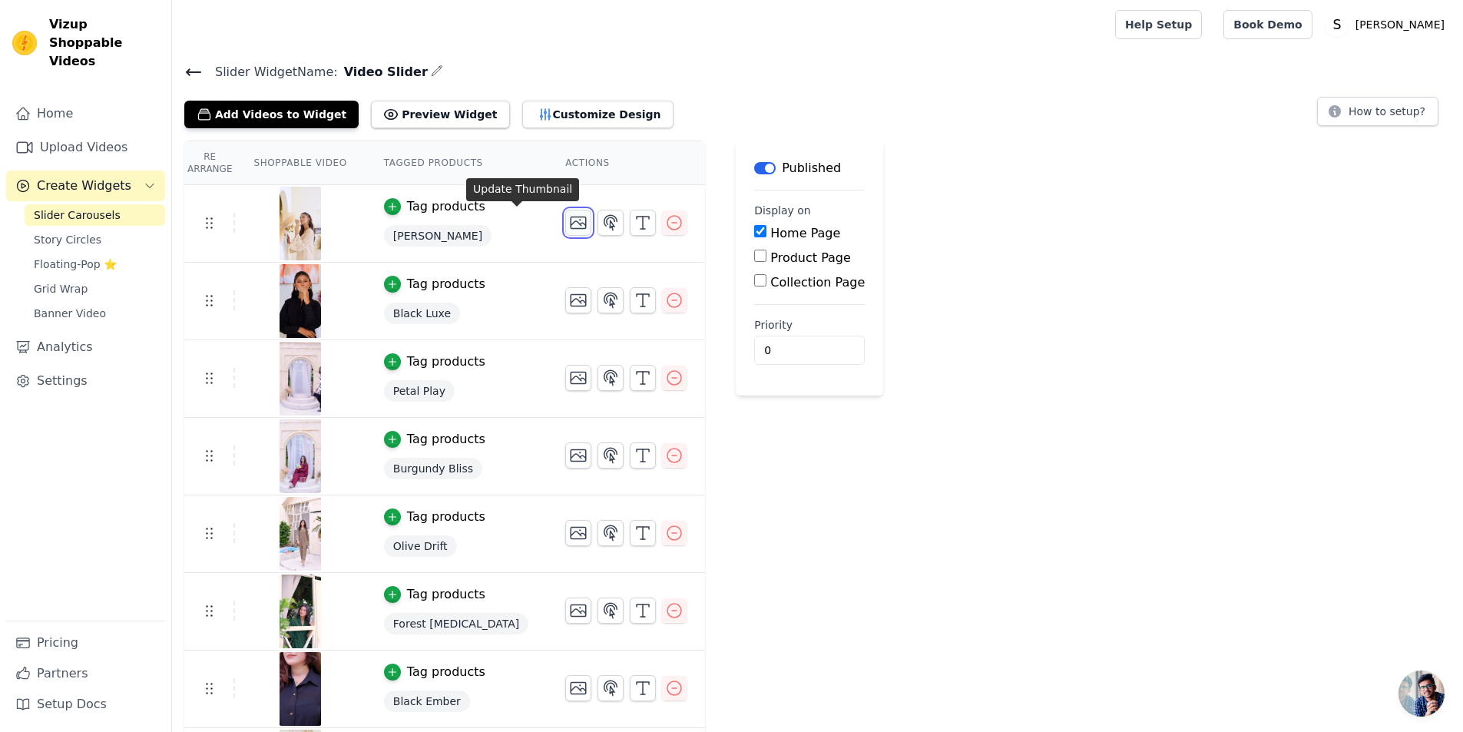
click at [565, 233] on button "button" at bounding box center [578, 223] width 26 height 26
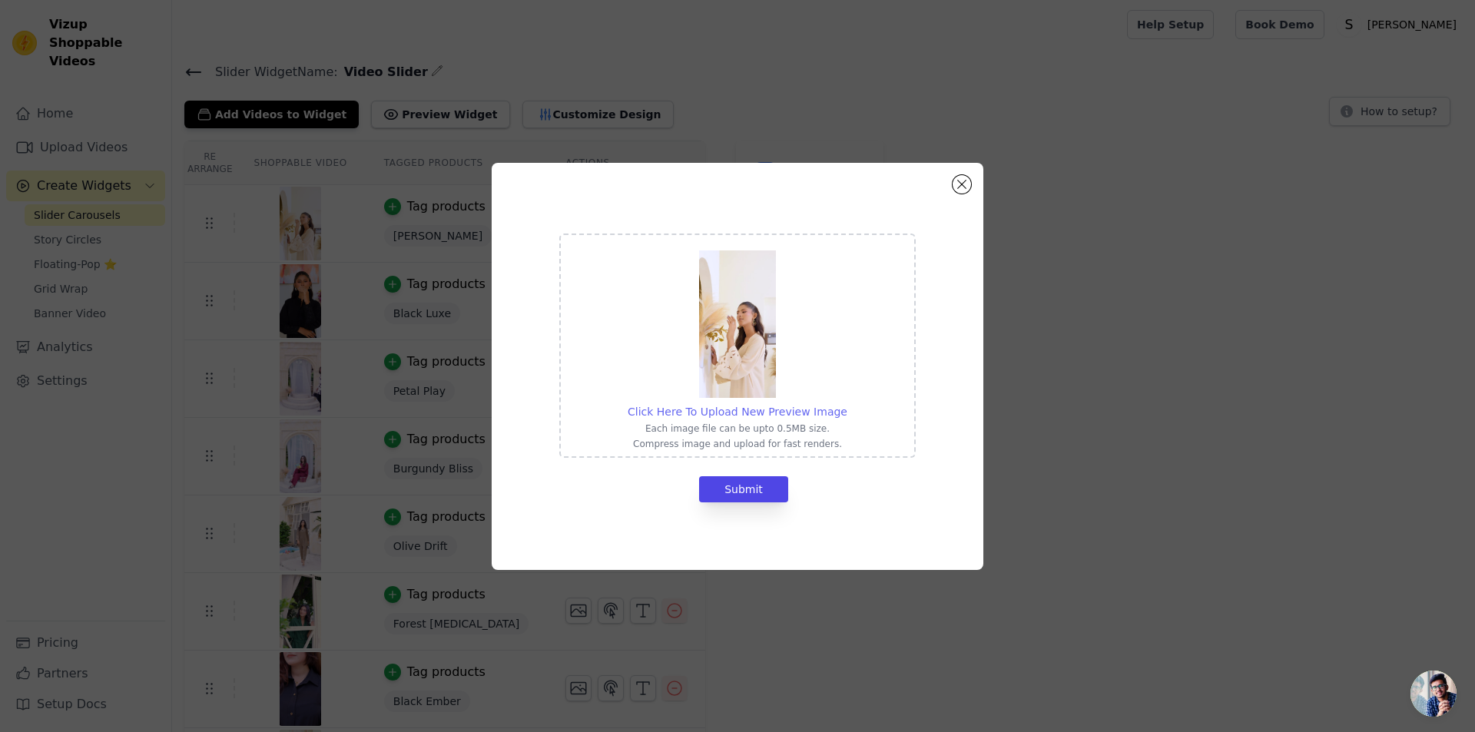
click at [756, 406] on span "Click Here To Upload New Preview Image" at bounding box center [737, 412] width 220 height 12
click at [846, 404] on input "Click Here To Upload New Preview Image Each image file can be upto 0.5MB size. …" at bounding box center [846, 403] width 1 height 1
click at [962, 180] on button "Close modal" at bounding box center [961, 184] width 18 height 18
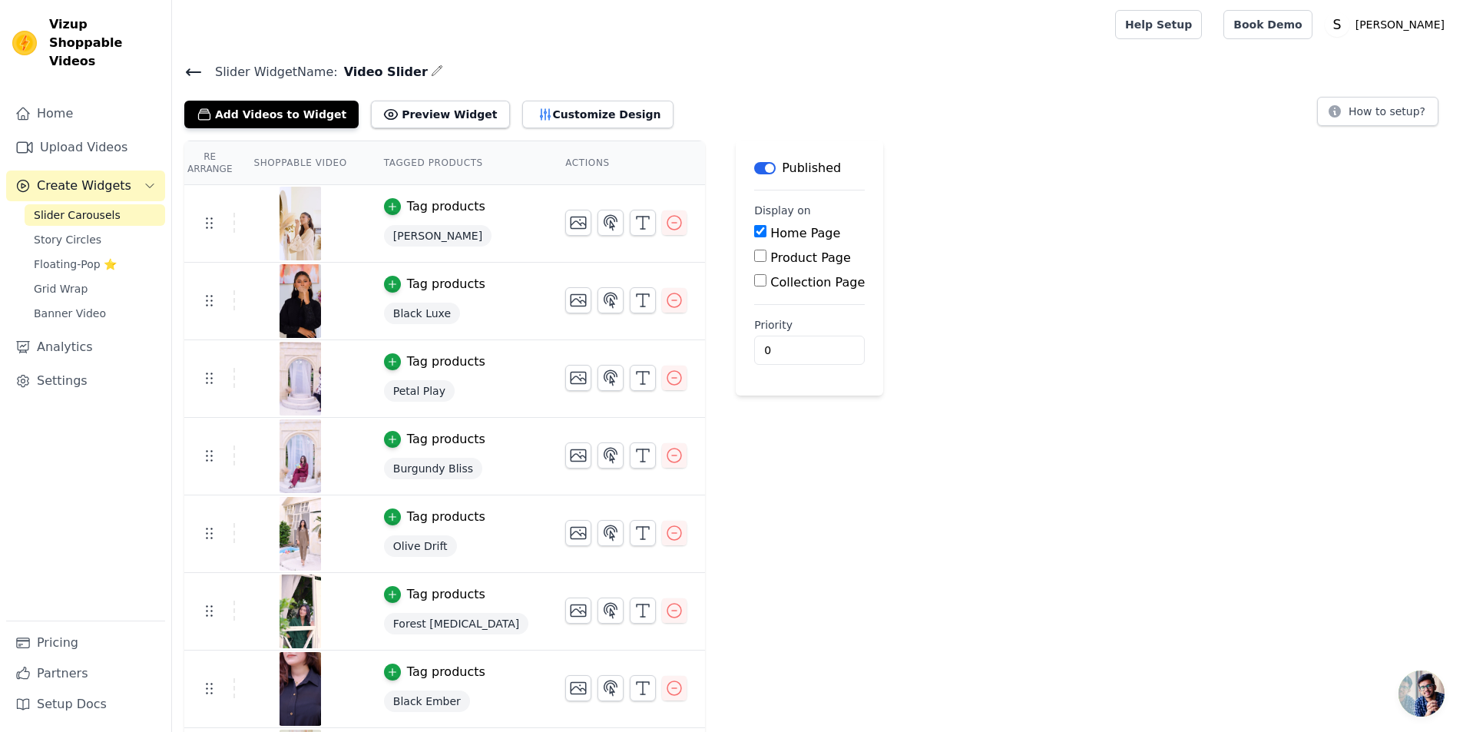
click at [963, 323] on div "Re Arrange Shoppable Video Tagged Products Actions Tag products Pearl Grace Cli…" at bounding box center [817, 512] width 1291 height 743
